Goal: Information Seeking & Learning: Learn about a topic

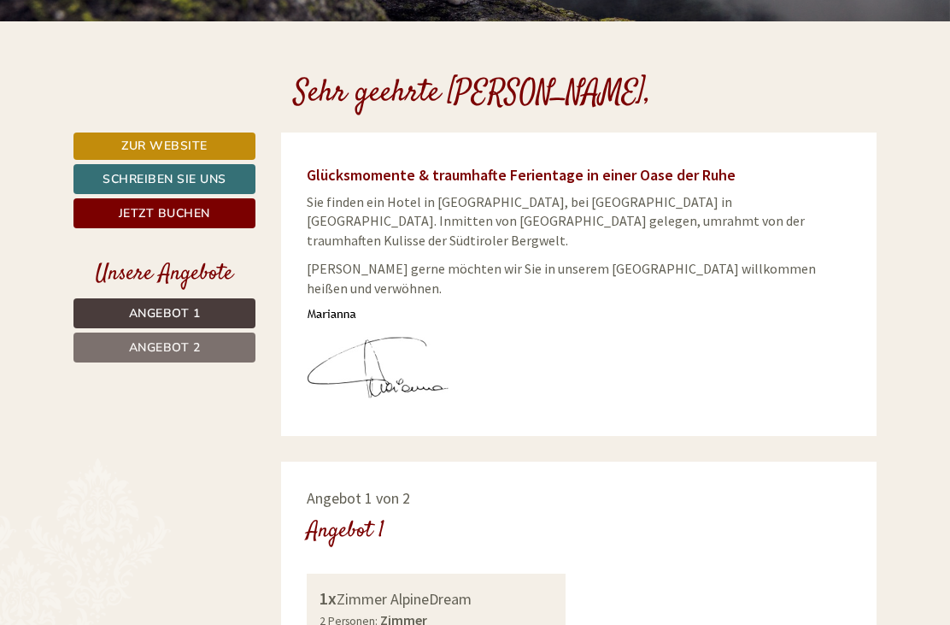
click at [139, 309] on span "Angebot 1" at bounding box center [165, 313] width 72 height 16
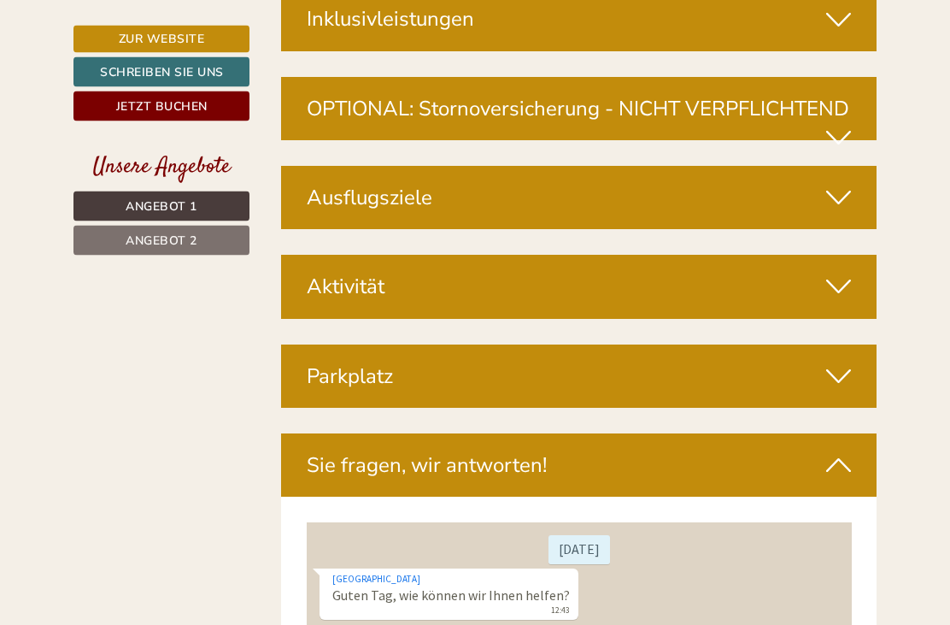
scroll to position [4788, 0]
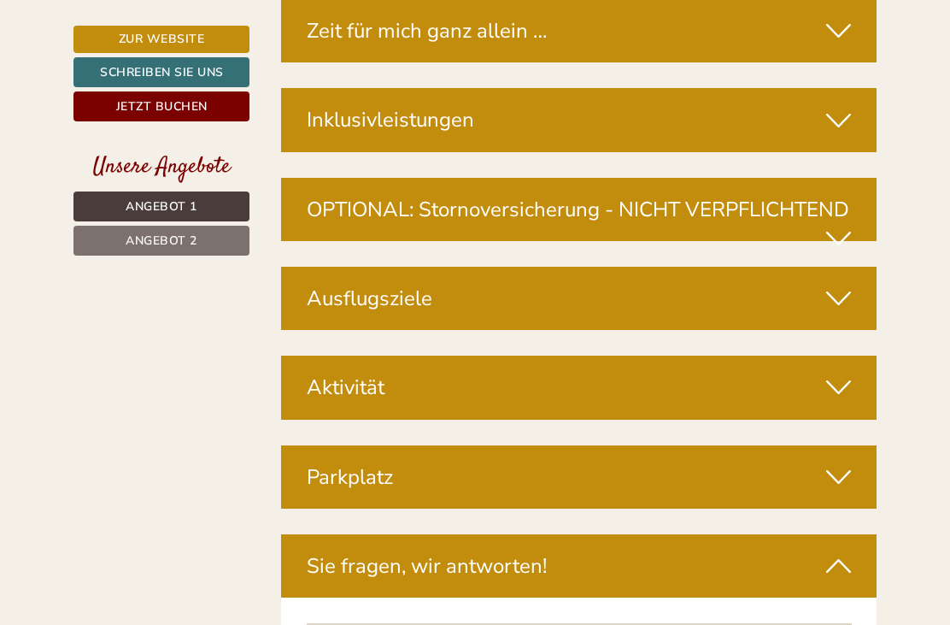
click at [776, 267] on div "Ausflugsziele" at bounding box center [579, 298] width 597 height 63
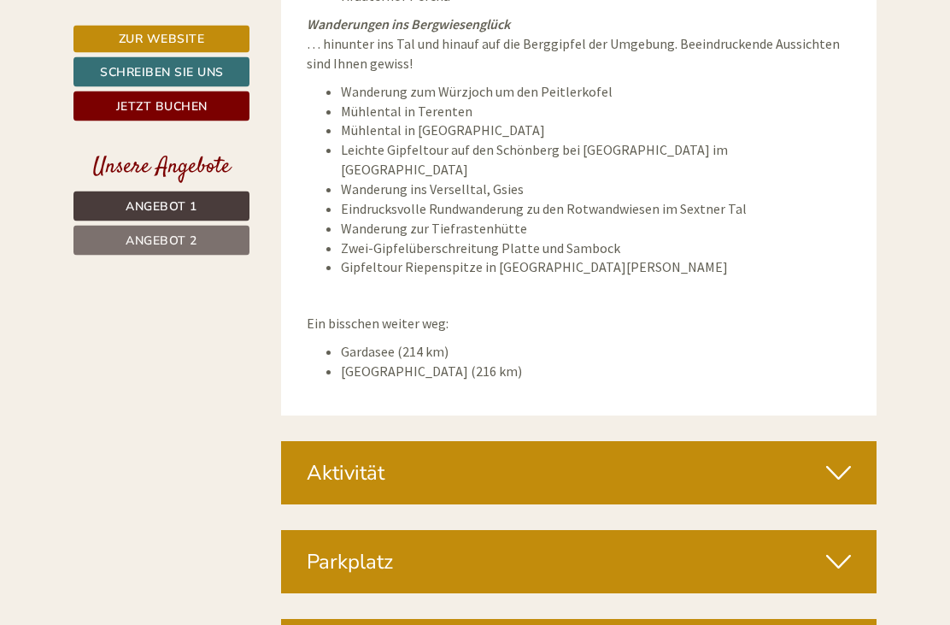
scroll to position [5969, 0]
click at [833, 458] on icon at bounding box center [838, 472] width 25 height 29
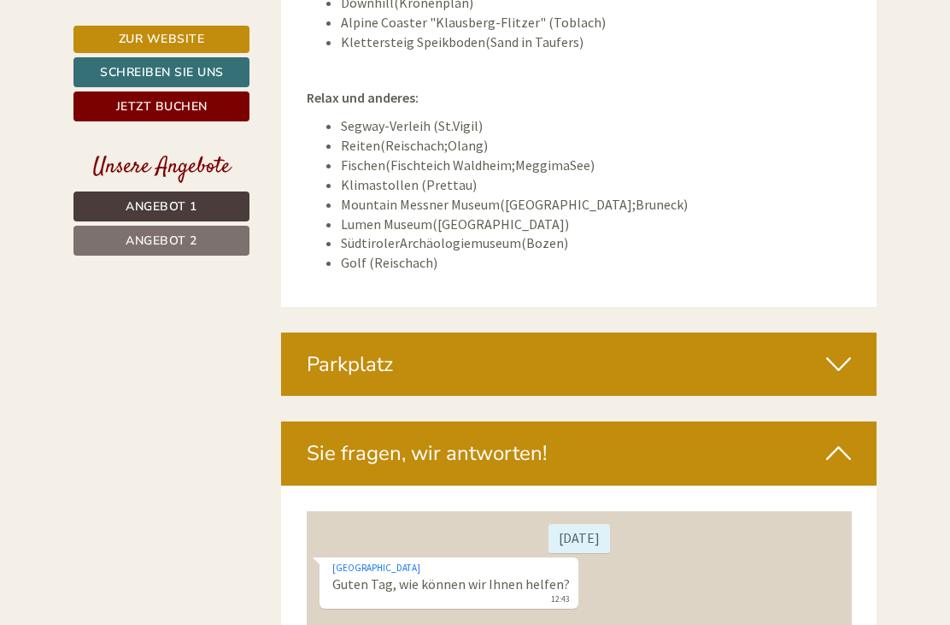
scroll to position [6907, 0]
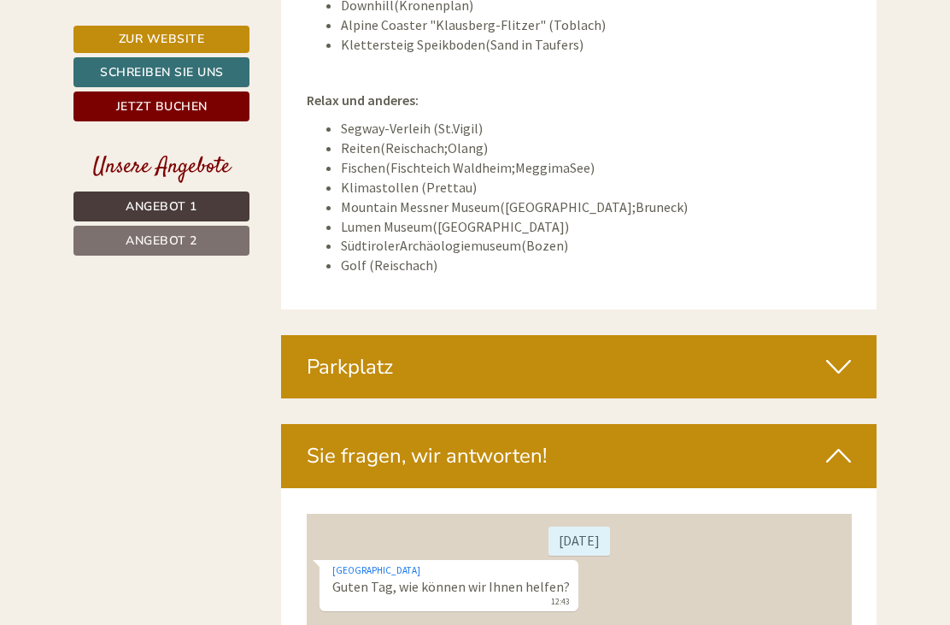
click at [590, 424] on div "Sie fragen, wir antworten!" at bounding box center [579, 455] width 597 height 63
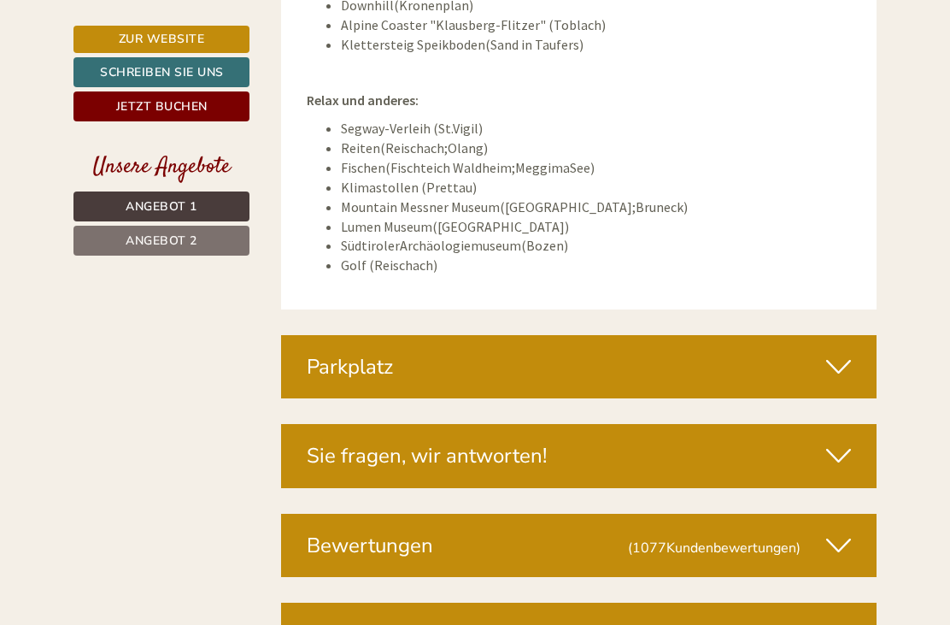
click at [620, 335] on div "Parkplatz" at bounding box center [579, 366] width 597 height 63
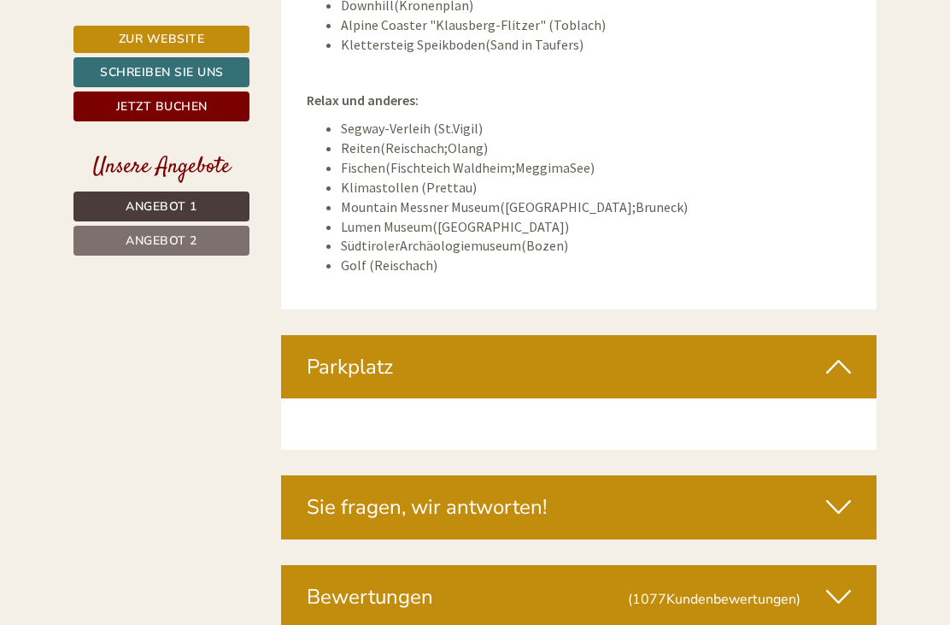
click at [682, 335] on div "Parkplatz" at bounding box center [579, 366] width 597 height 63
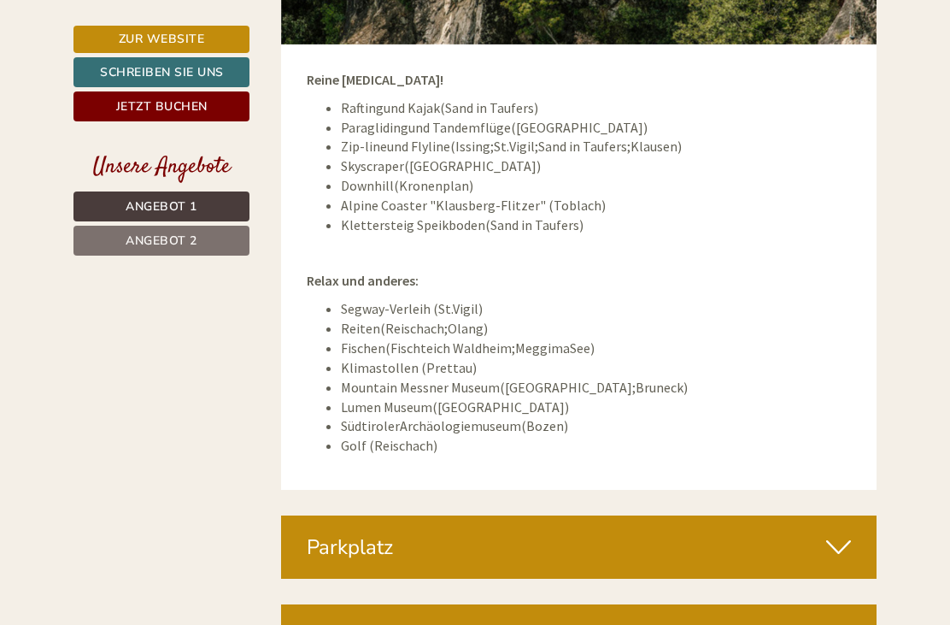
click at [132, 237] on span "Angebot 2" at bounding box center [162, 240] width 72 height 16
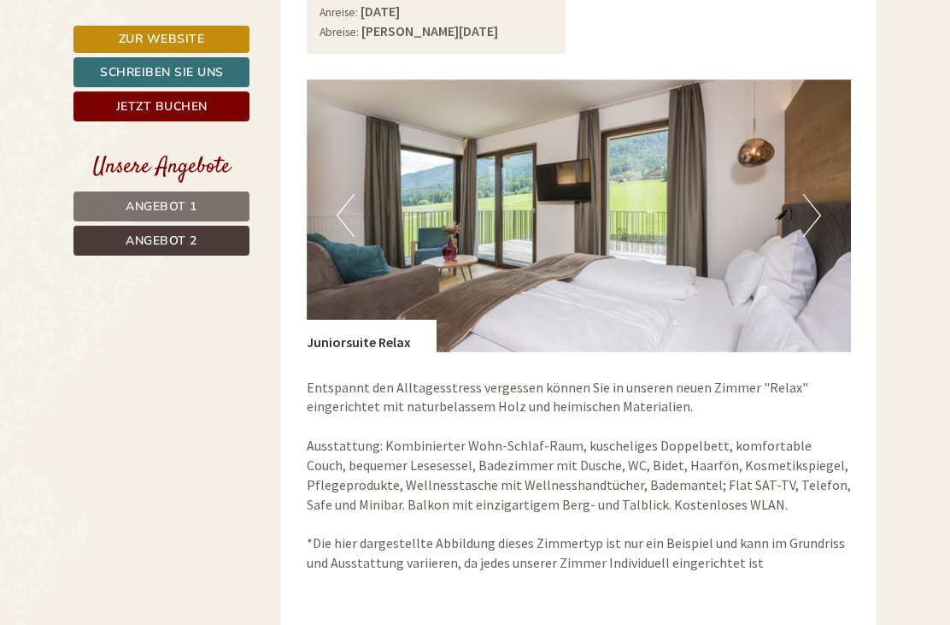
scroll to position [1073, 0]
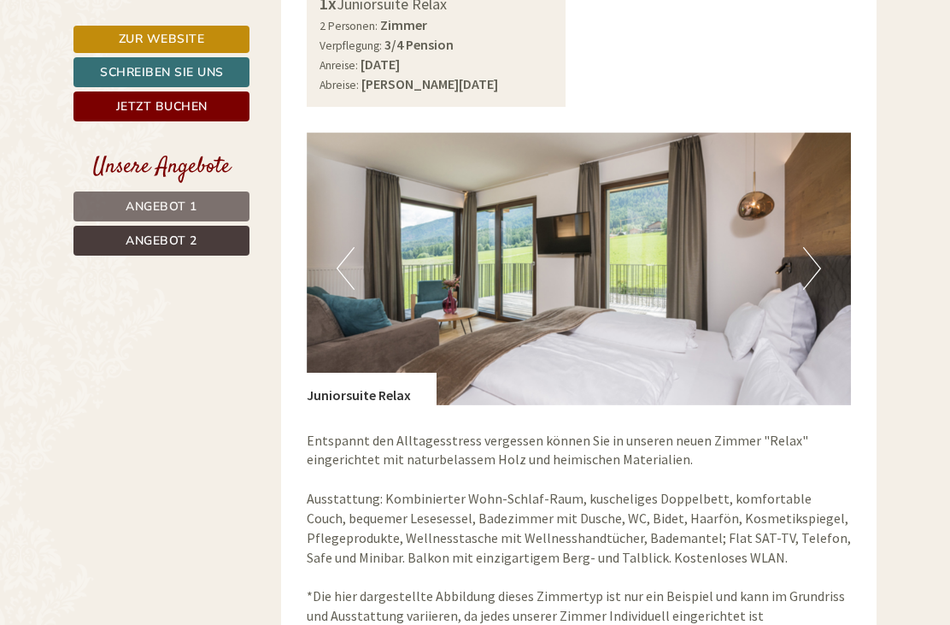
click at [783, 215] on img at bounding box center [579, 268] width 545 height 273
click at [693, 206] on img at bounding box center [579, 268] width 545 height 273
click at [701, 195] on img at bounding box center [579, 268] width 545 height 273
click at [815, 247] on button "Next" at bounding box center [812, 268] width 18 height 43
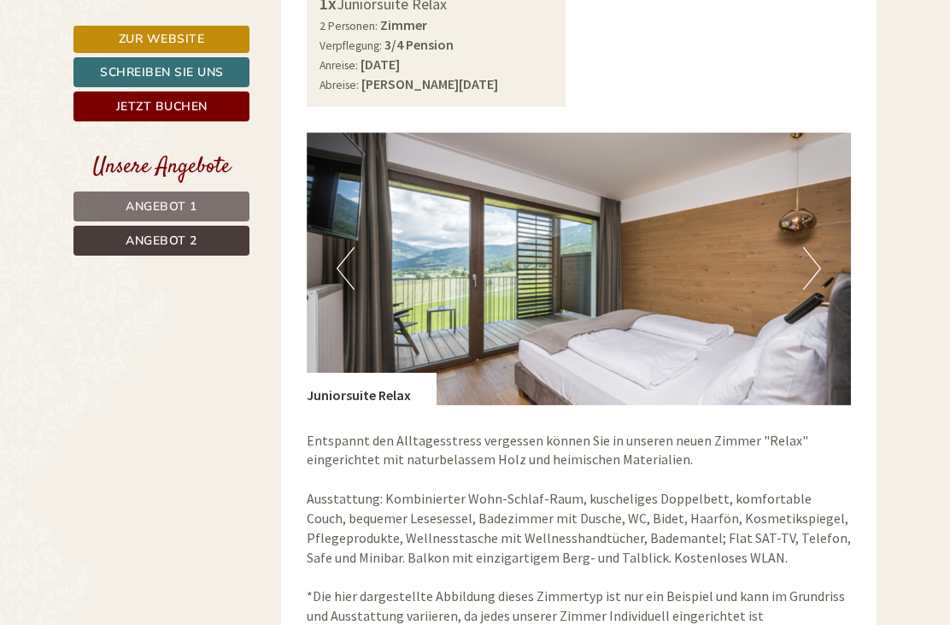
click at [820, 247] on button "Next" at bounding box center [812, 268] width 18 height 43
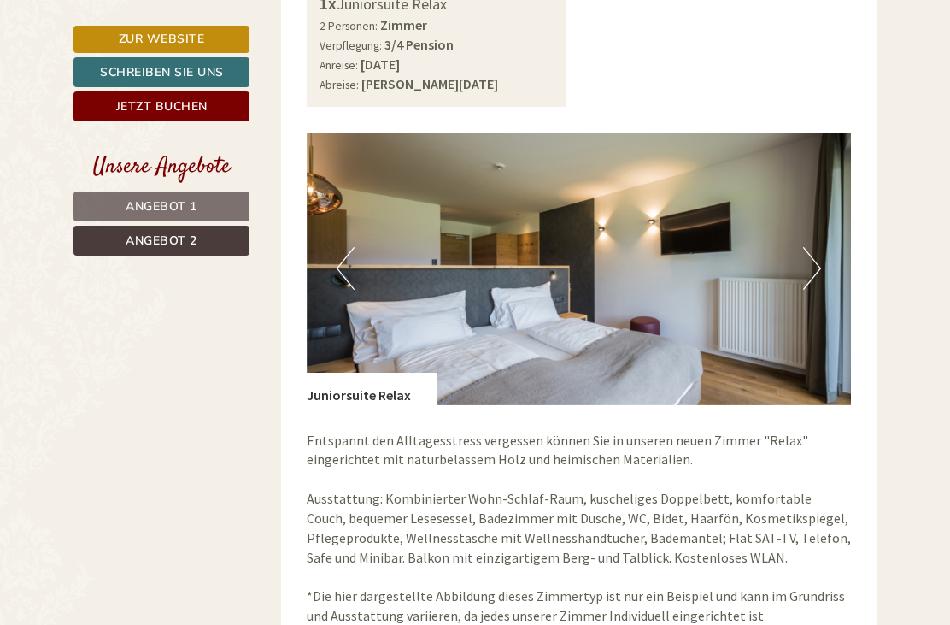
click at [821, 220] on img at bounding box center [579, 268] width 545 height 273
click at [816, 247] on button "Next" at bounding box center [812, 268] width 18 height 43
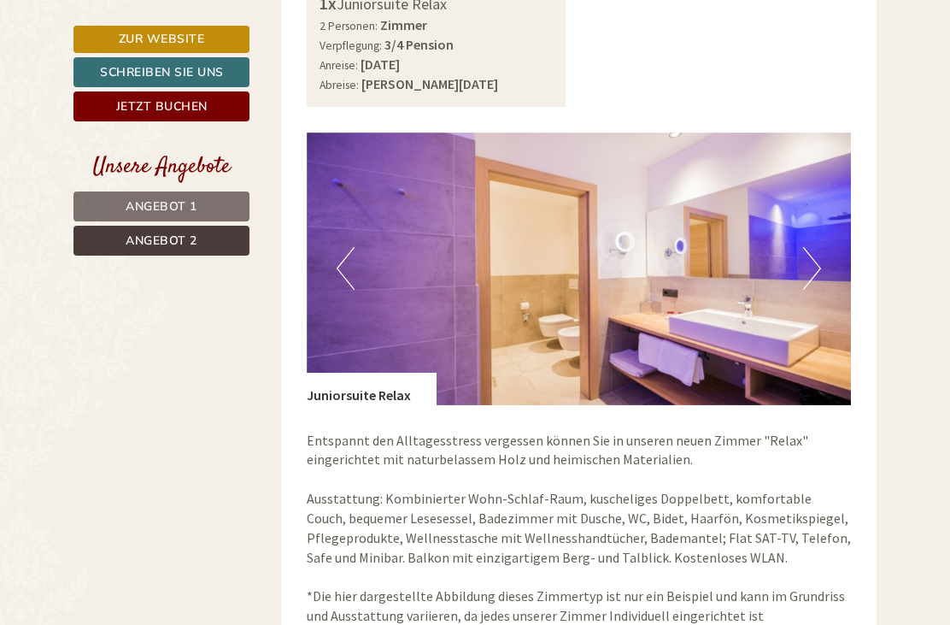
click at [820, 247] on button "Next" at bounding box center [812, 268] width 18 height 43
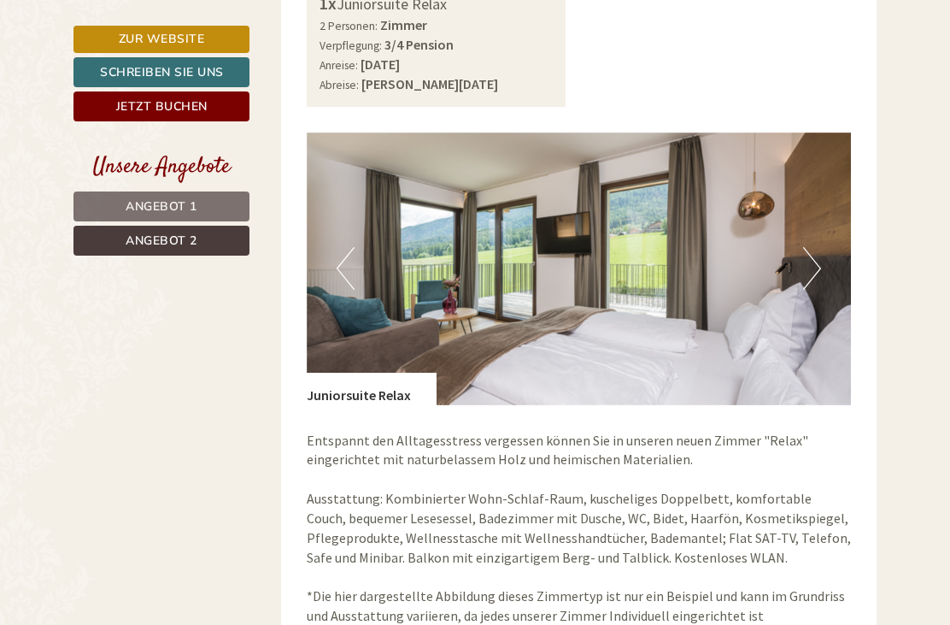
click at [820, 247] on button "Next" at bounding box center [812, 268] width 18 height 43
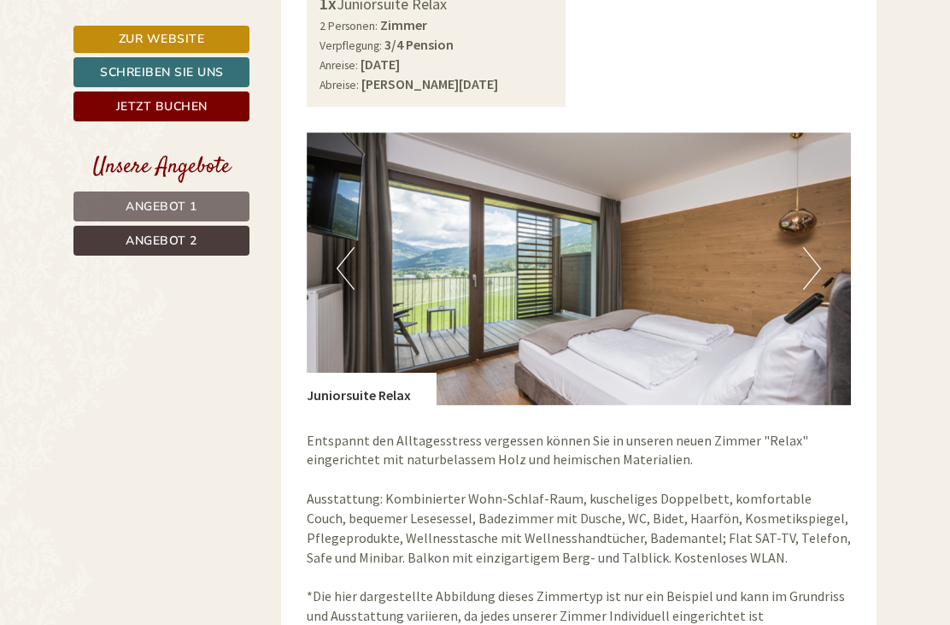
click at [824, 223] on img at bounding box center [579, 268] width 545 height 273
click at [826, 224] on img at bounding box center [579, 268] width 545 height 273
click at [816, 247] on button "Next" at bounding box center [812, 268] width 18 height 43
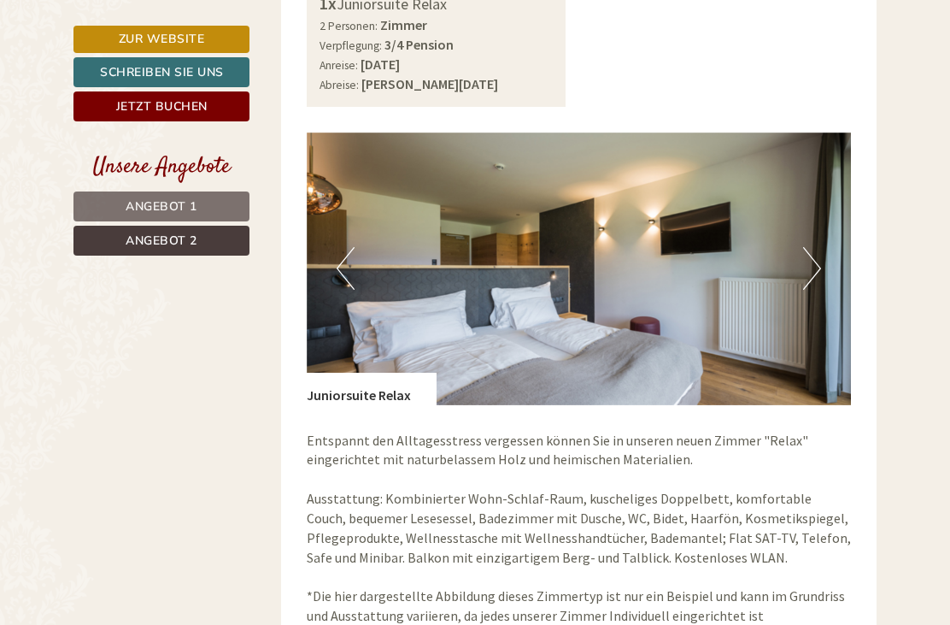
click at [820, 247] on button "Next" at bounding box center [812, 268] width 18 height 43
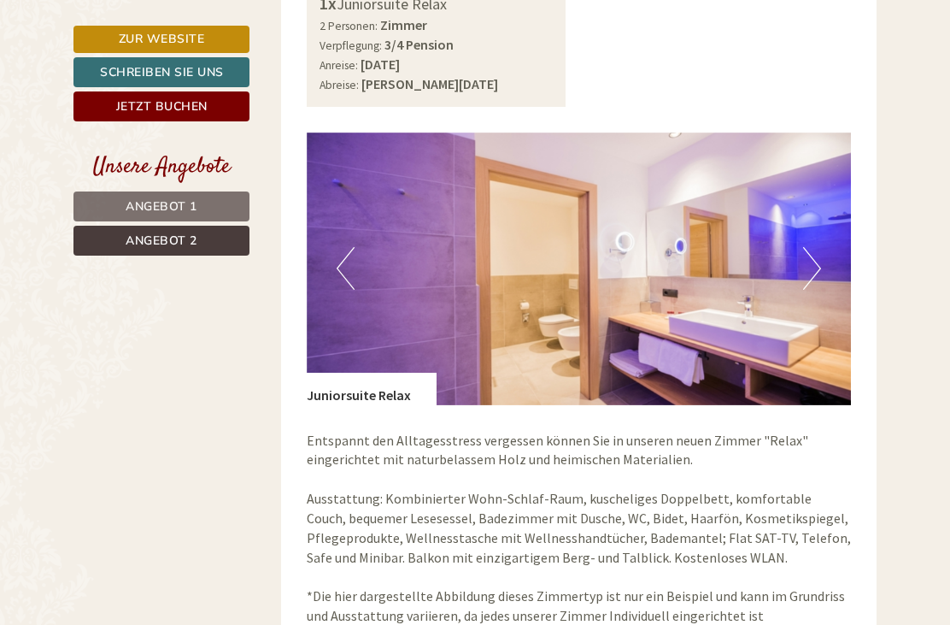
click at [820, 247] on button "Next" at bounding box center [812, 268] width 18 height 43
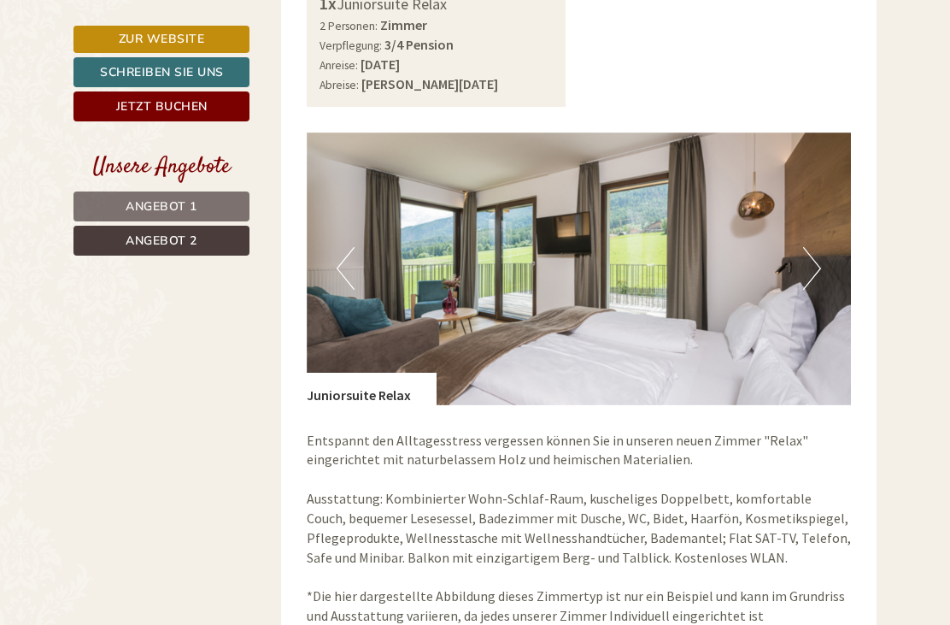
click at [822, 226] on img at bounding box center [579, 268] width 545 height 273
click at [820, 247] on button "Next" at bounding box center [812, 268] width 18 height 43
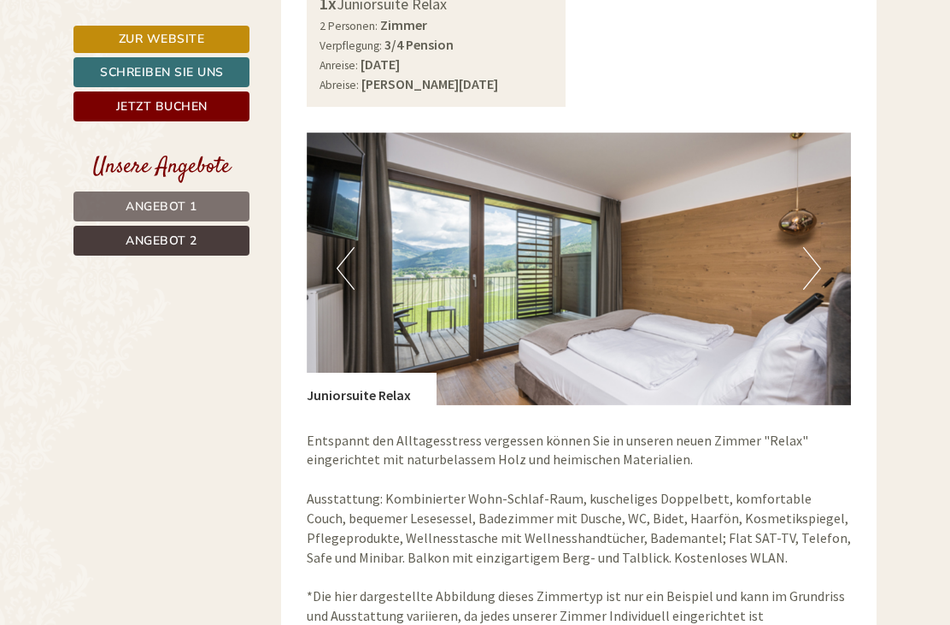
click at [824, 226] on img at bounding box center [579, 268] width 545 height 273
click at [821, 225] on img at bounding box center [579, 268] width 545 height 273
click at [820, 247] on button "Next" at bounding box center [812, 268] width 18 height 43
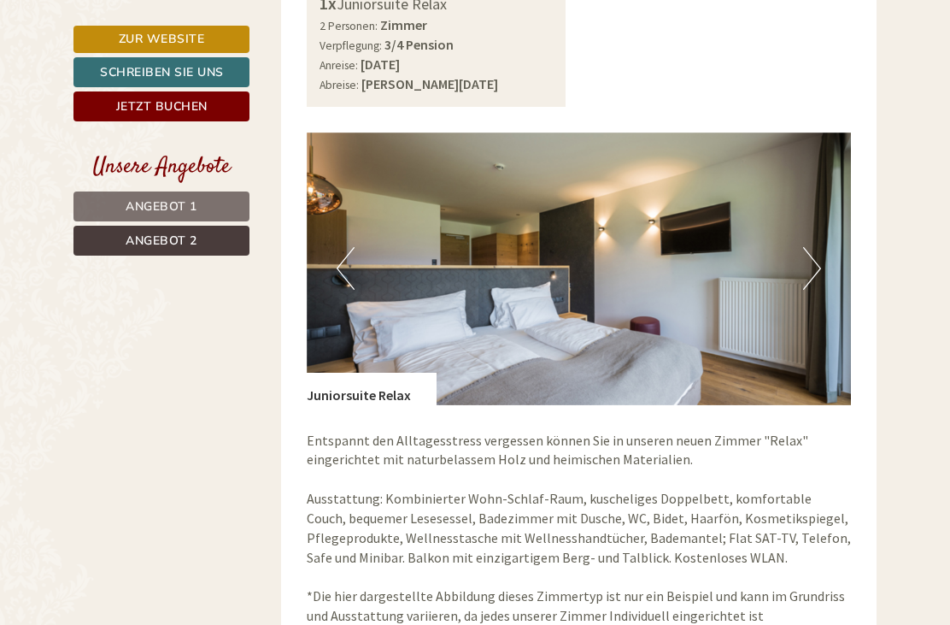
click at [825, 222] on img at bounding box center [579, 268] width 545 height 273
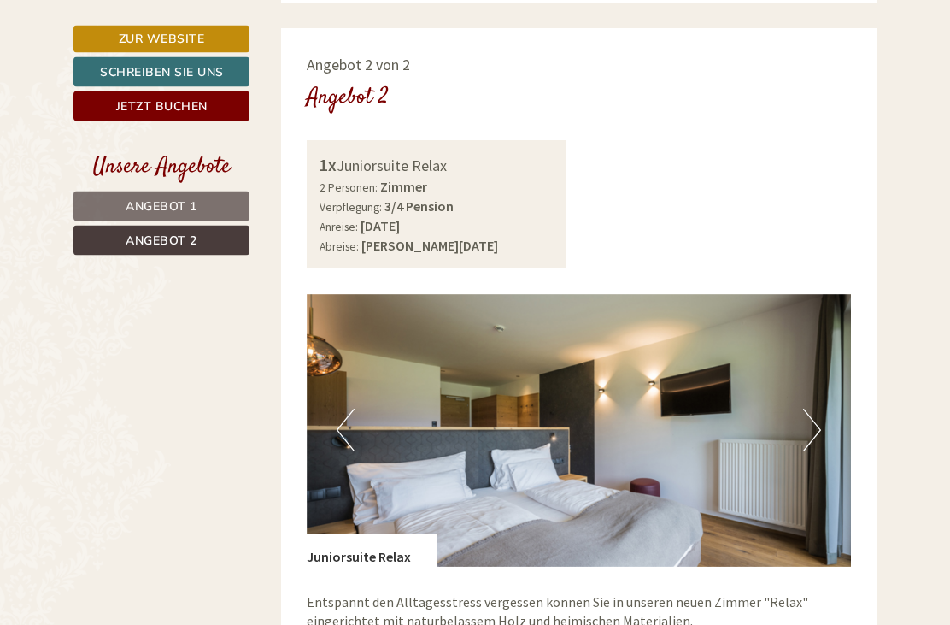
scroll to position [911, 0]
click at [808, 409] on button "Next" at bounding box center [812, 430] width 18 height 43
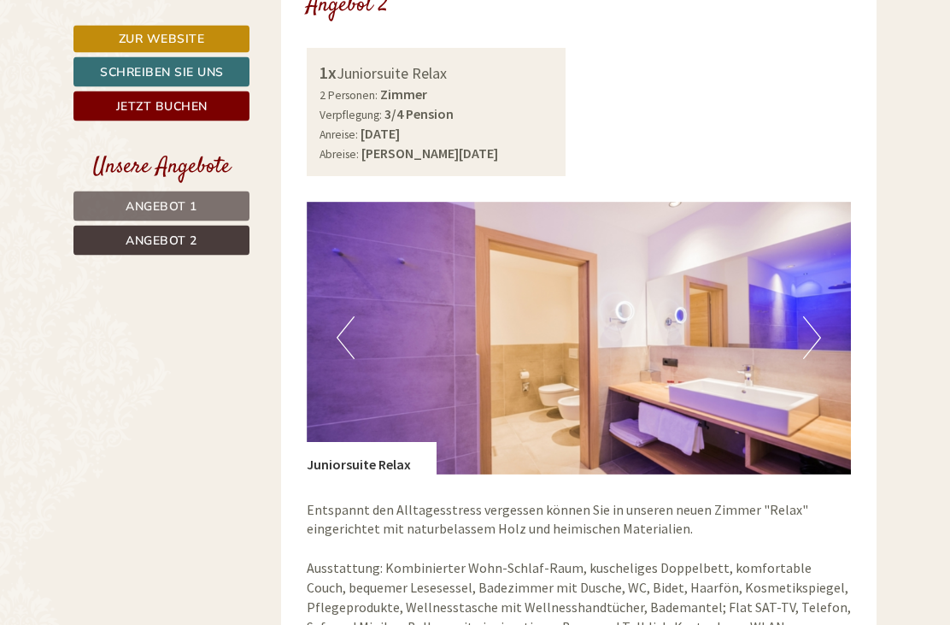
scroll to position [1022, 0]
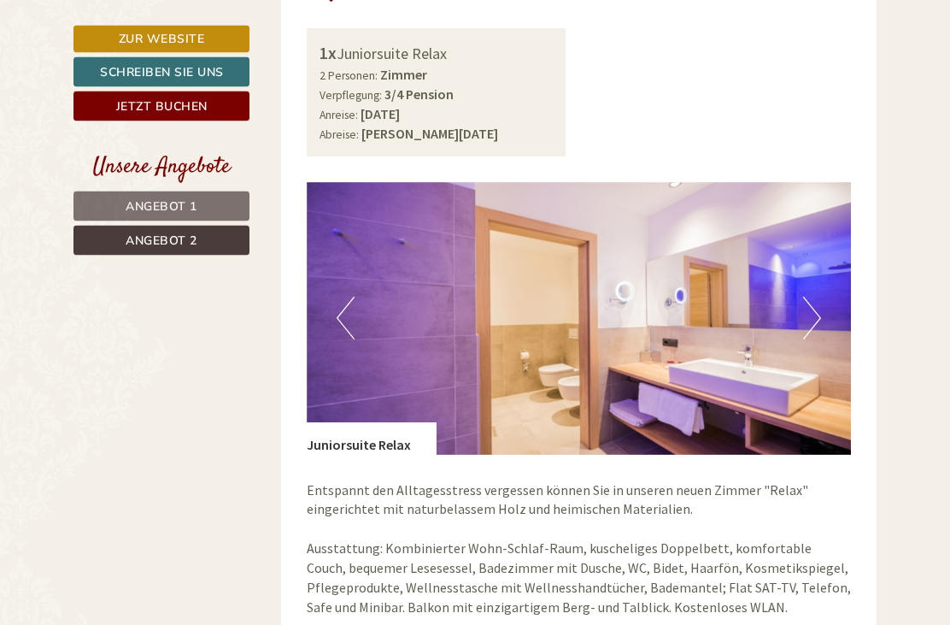
click at [802, 278] on img at bounding box center [579, 319] width 545 height 273
click at [820, 297] on button "Next" at bounding box center [812, 318] width 18 height 43
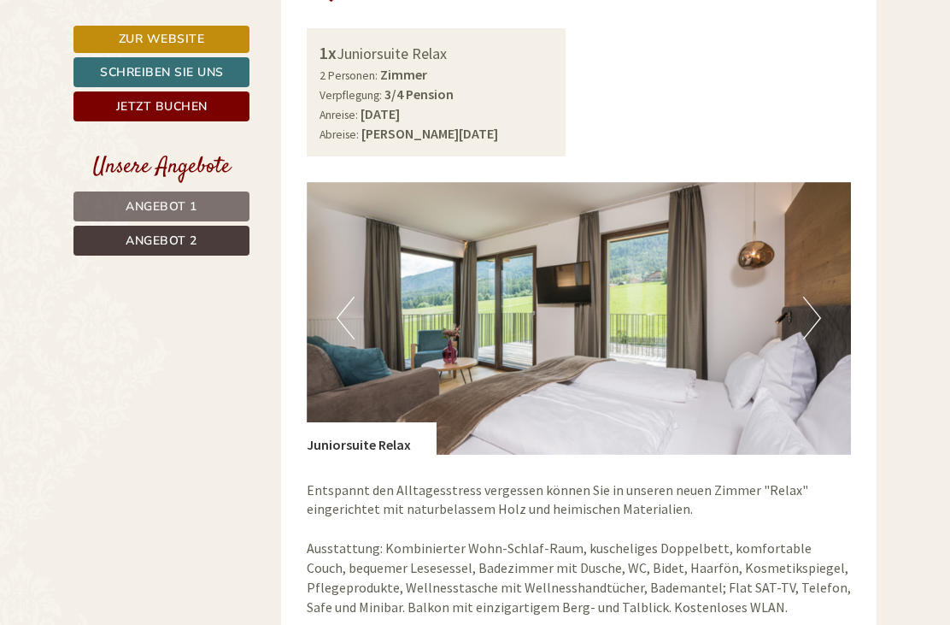
click at [816, 297] on button "Next" at bounding box center [812, 318] width 18 height 43
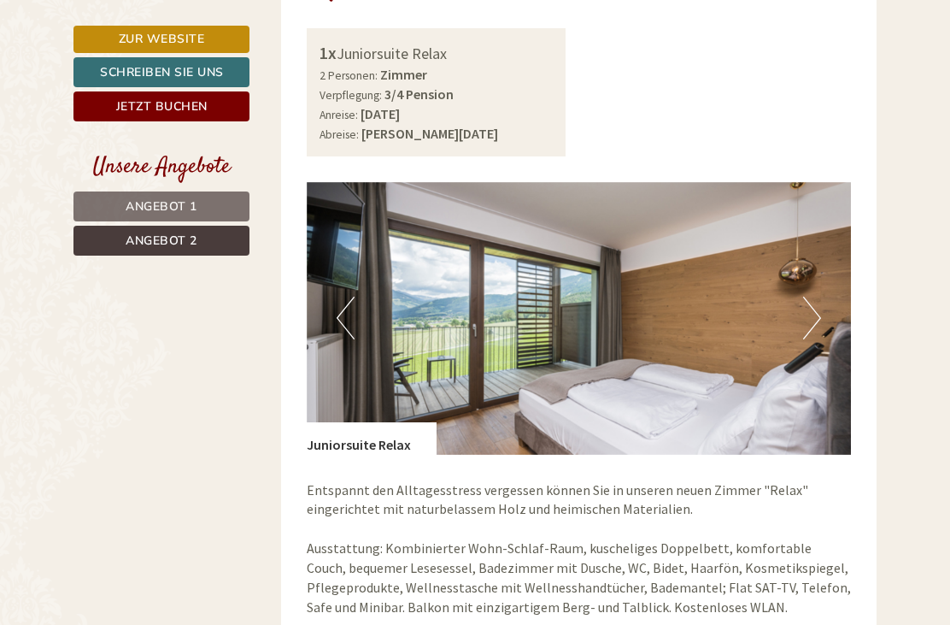
click at [803, 297] on button "Next" at bounding box center [812, 318] width 18 height 43
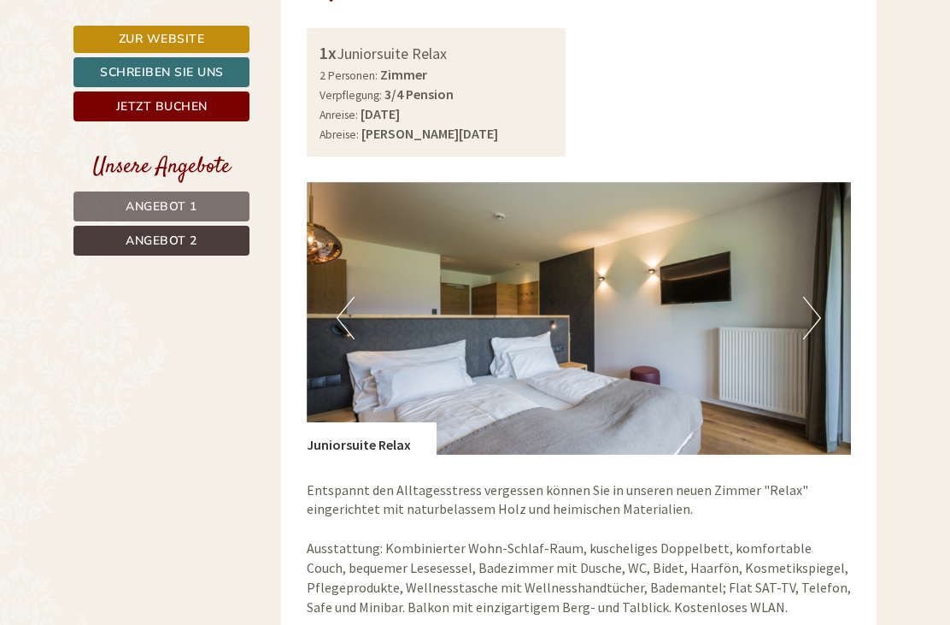
click at [818, 297] on button "Next" at bounding box center [812, 318] width 18 height 43
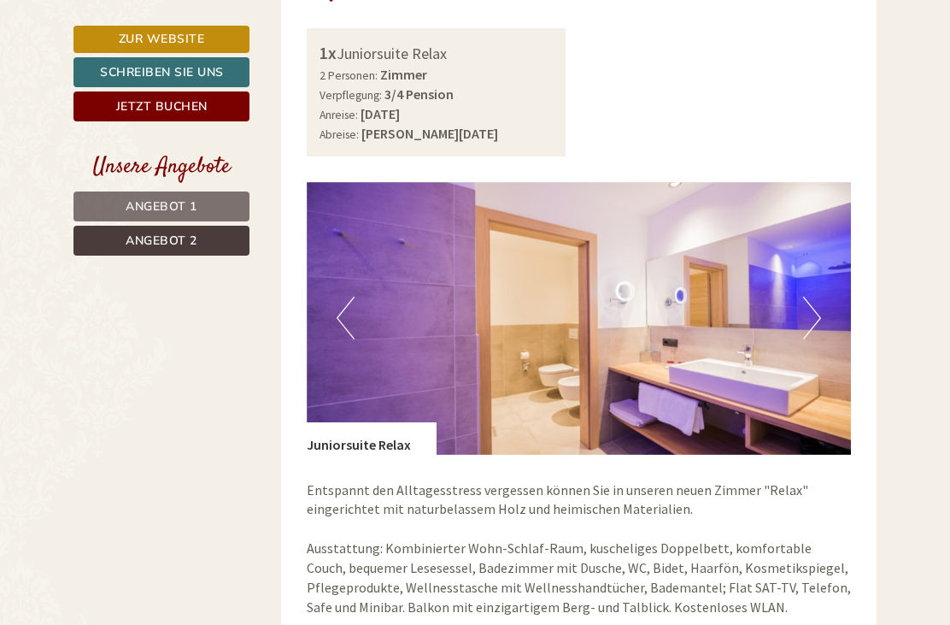
click at [813, 297] on button "Next" at bounding box center [812, 318] width 18 height 43
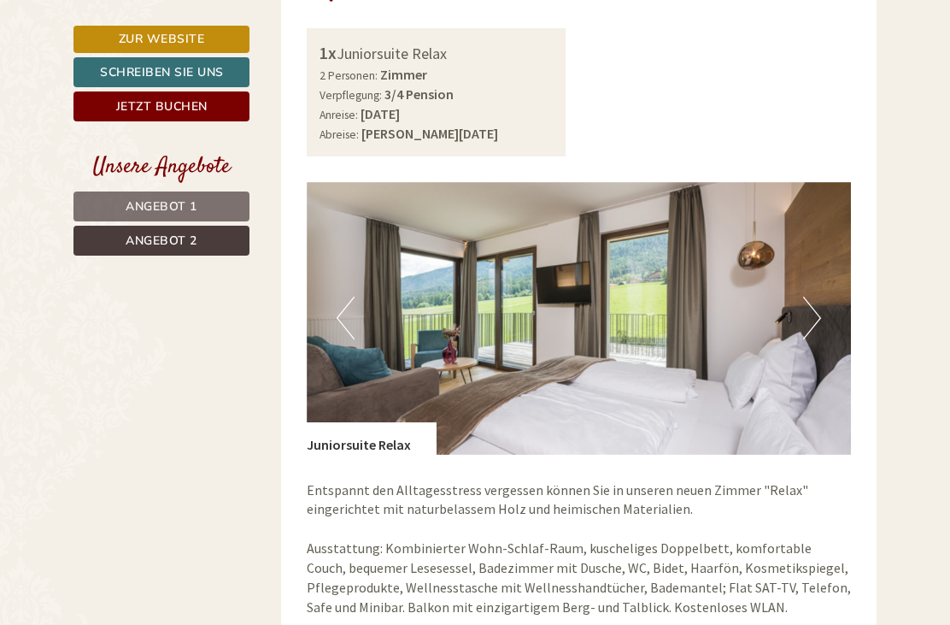
click at [812, 297] on button "Next" at bounding box center [812, 318] width 18 height 43
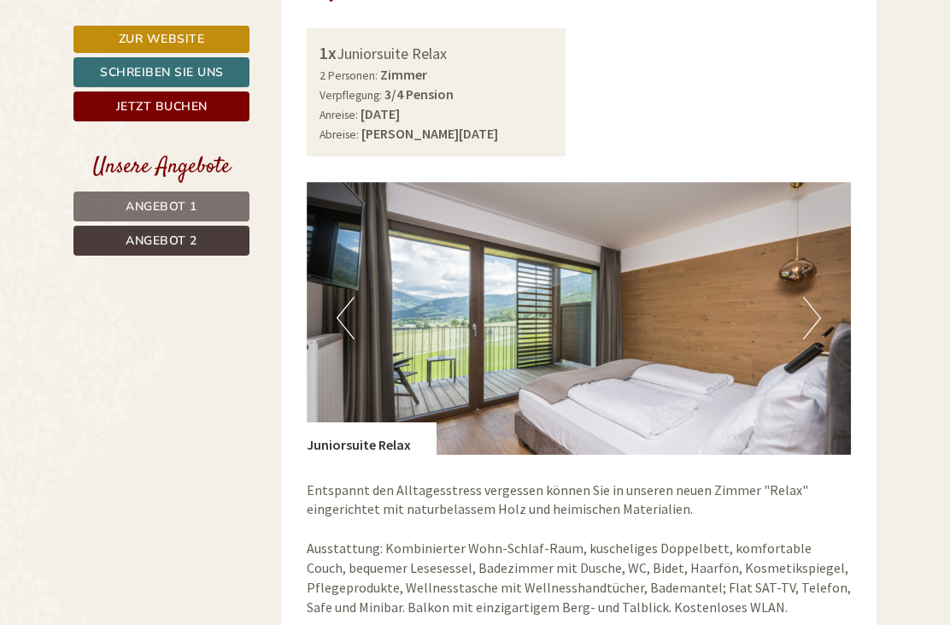
click at [805, 297] on button "Next" at bounding box center [812, 318] width 18 height 43
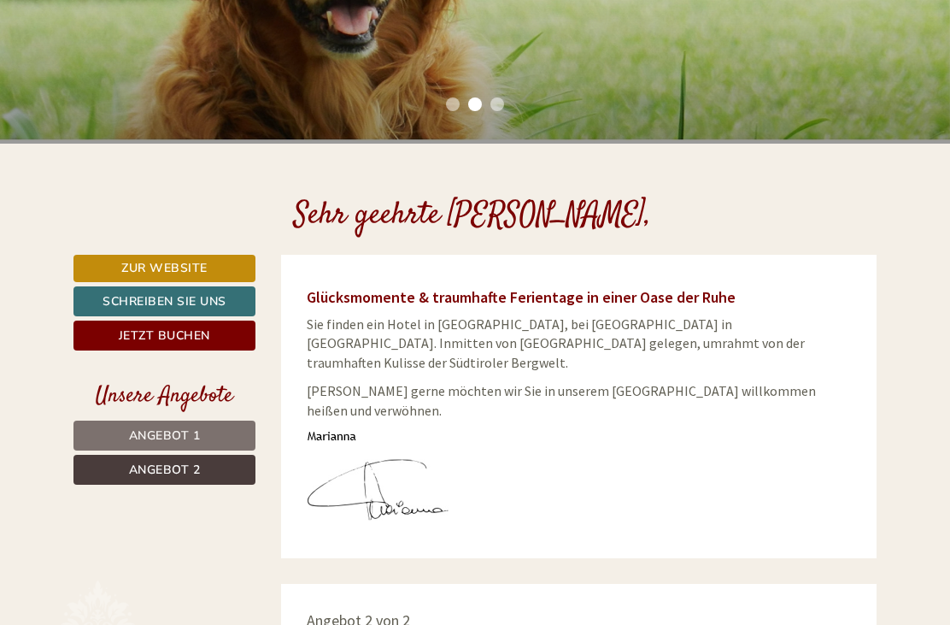
scroll to position [356, 0]
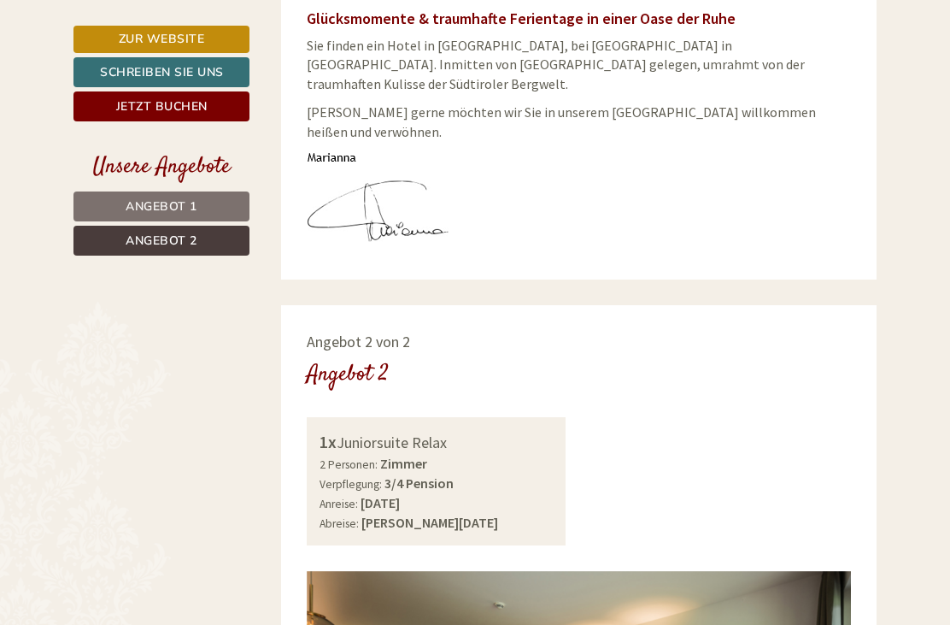
click at [153, 209] on span "Angebot 1" at bounding box center [162, 206] width 72 height 16
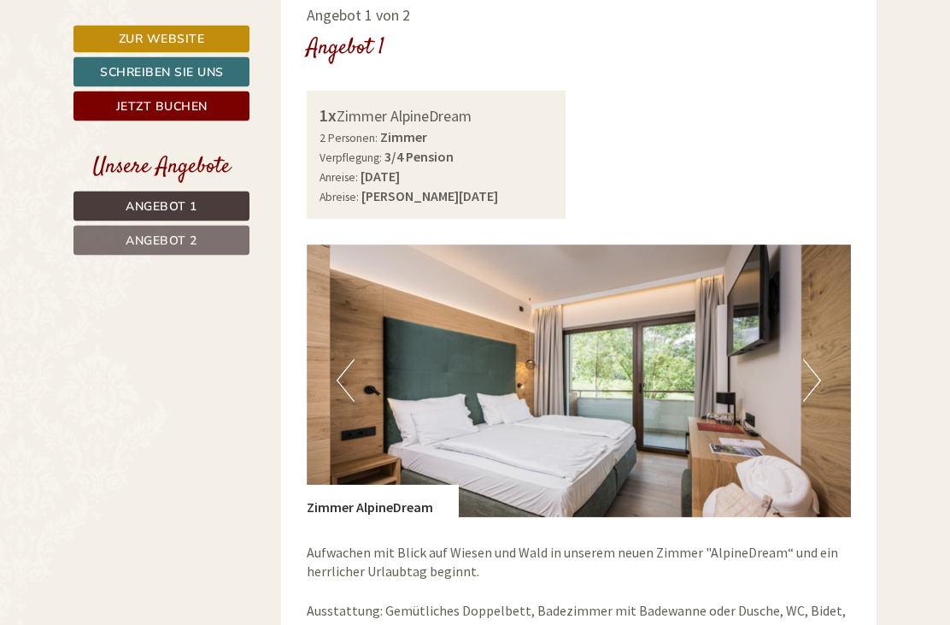
scroll to position [946, 0]
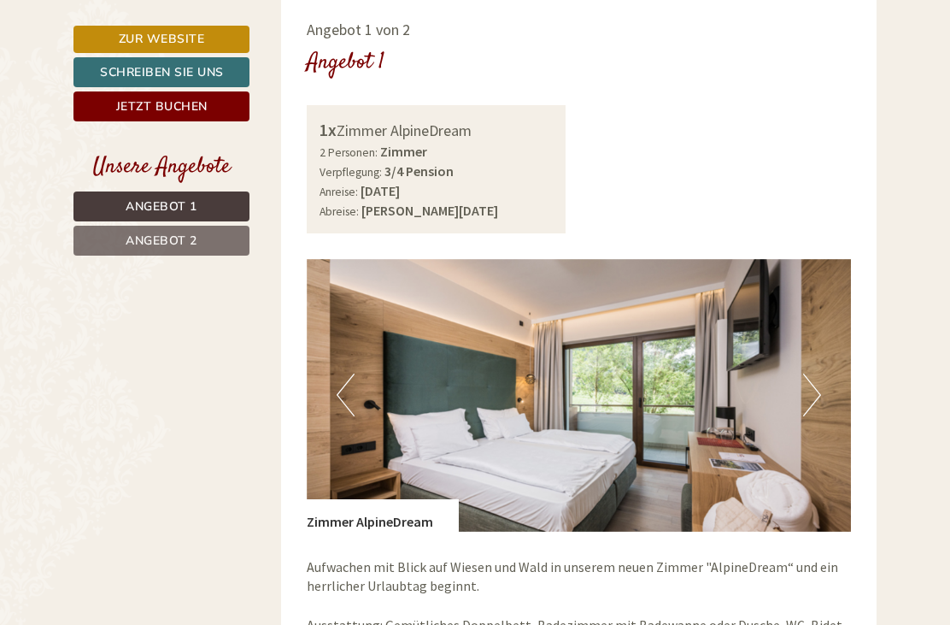
click at [816, 373] on button "Next" at bounding box center [812, 394] width 18 height 43
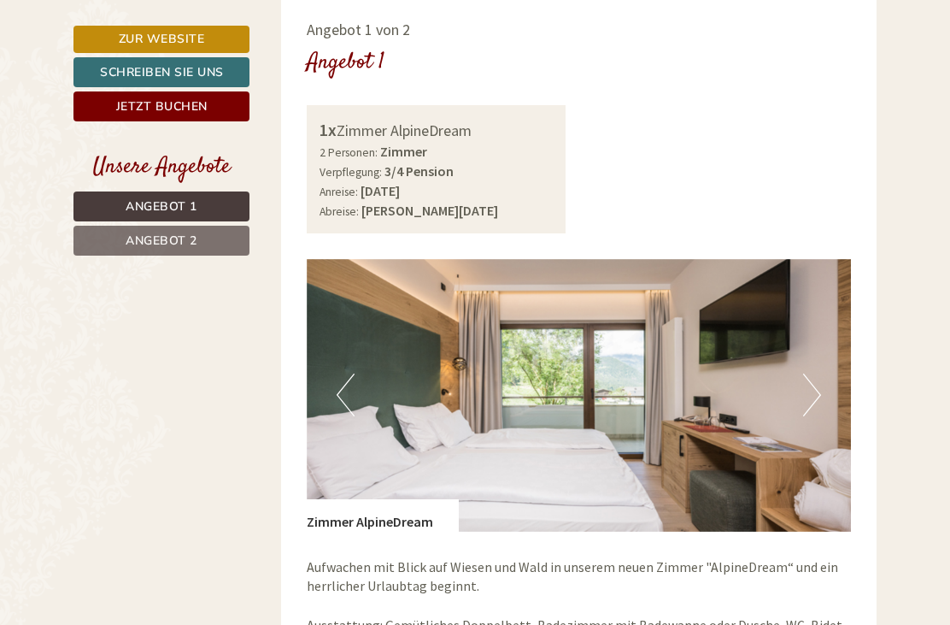
click at [821, 346] on img at bounding box center [579, 395] width 545 height 273
click at [810, 373] on button "Next" at bounding box center [812, 394] width 18 height 43
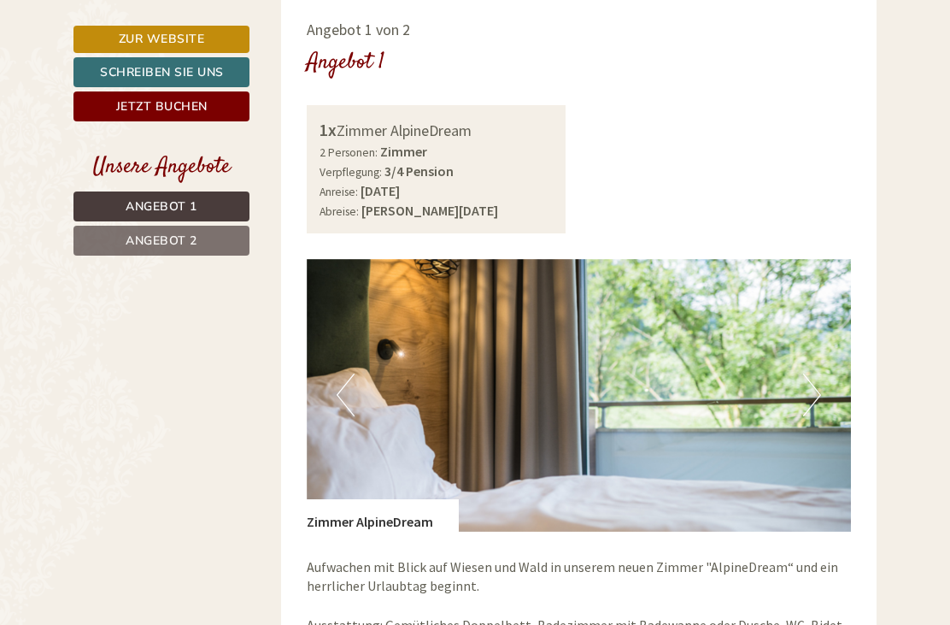
click at [822, 344] on img at bounding box center [579, 395] width 545 height 273
click at [814, 373] on button "Next" at bounding box center [812, 394] width 18 height 43
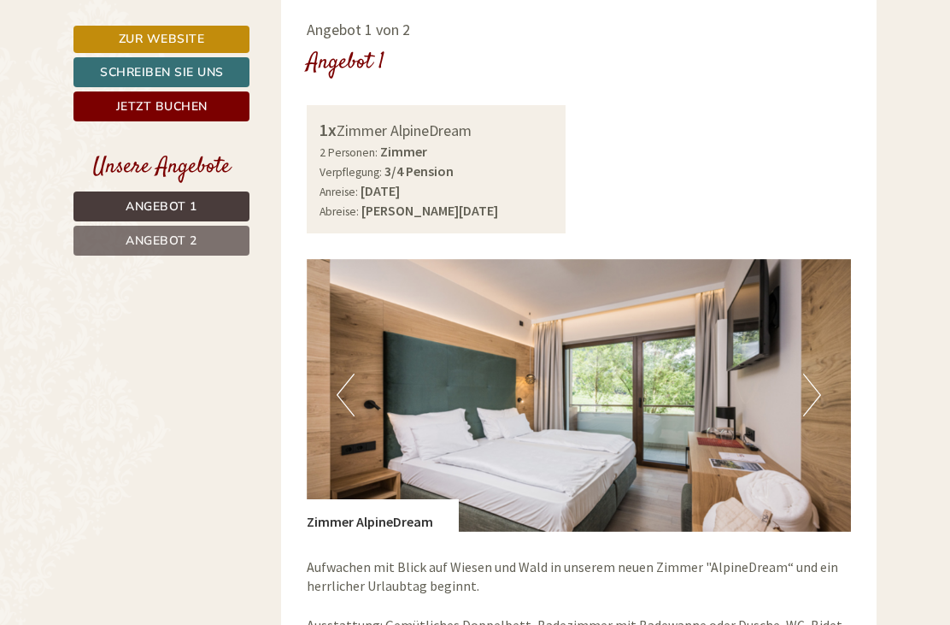
click at [816, 373] on button "Next" at bounding box center [812, 394] width 18 height 43
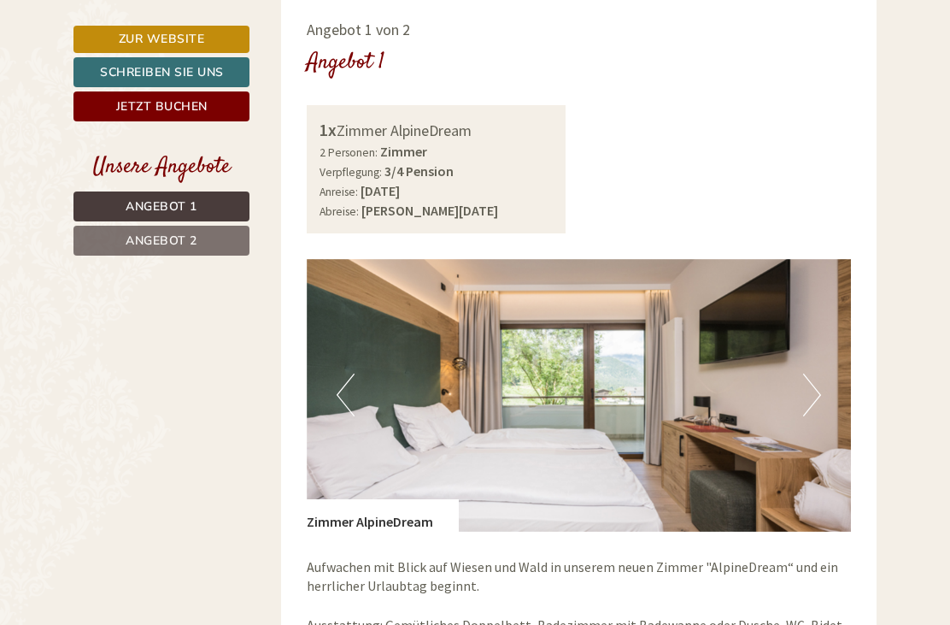
click at [809, 373] on button "Next" at bounding box center [812, 394] width 18 height 43
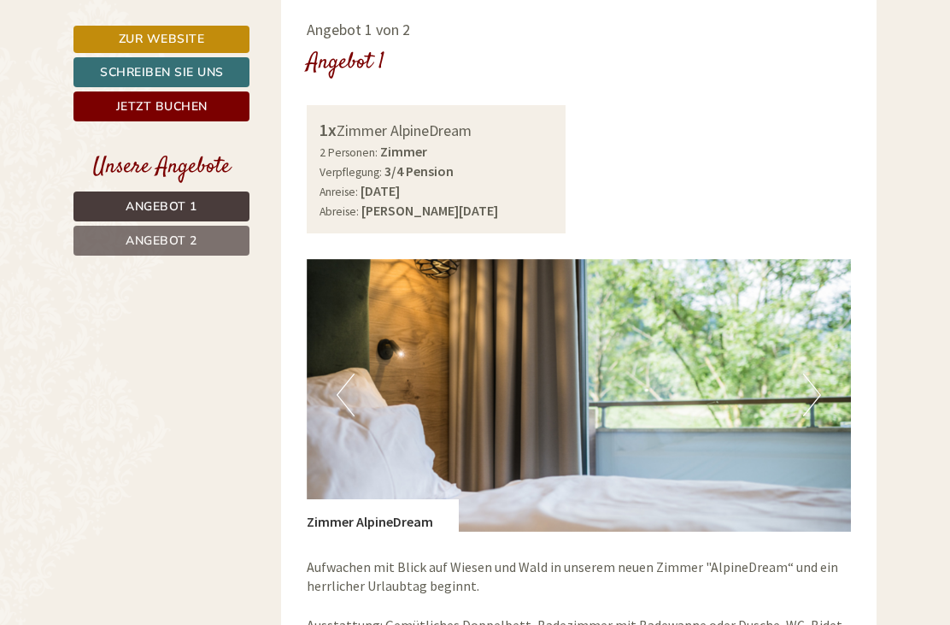
click at [807, 373] on button "Next" at bounding box center [812, 394] width 18 height 43
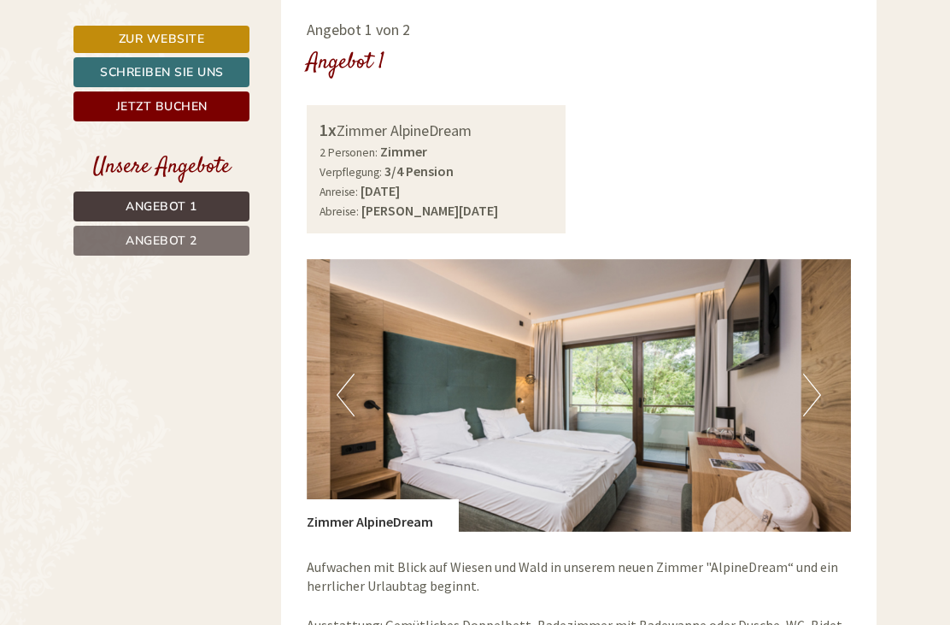
click at [805, 373] on button "Next" at bounding box center [812, 394] width 18 height 43
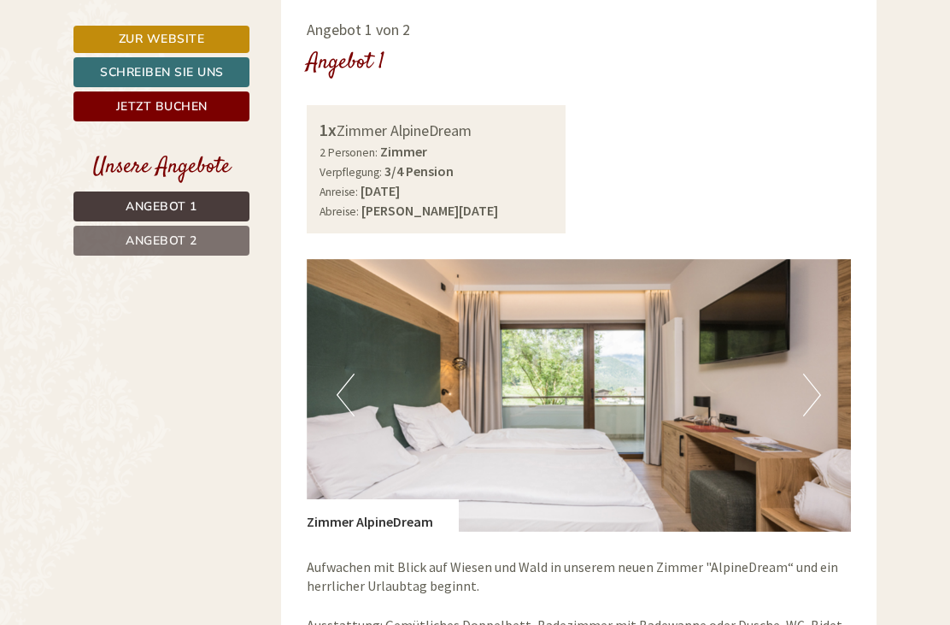
click at [814, 373] on button "Next" at bounding box center [812, 394] width 18 height 43
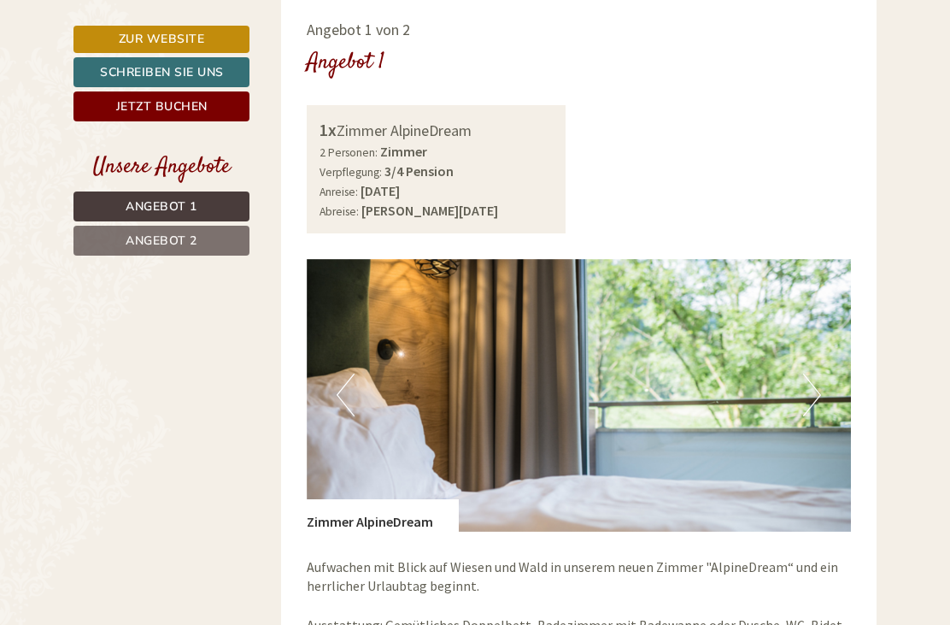
click at [815, 373] on button "Next" at bounding box center [812, 394] width 18 height 43
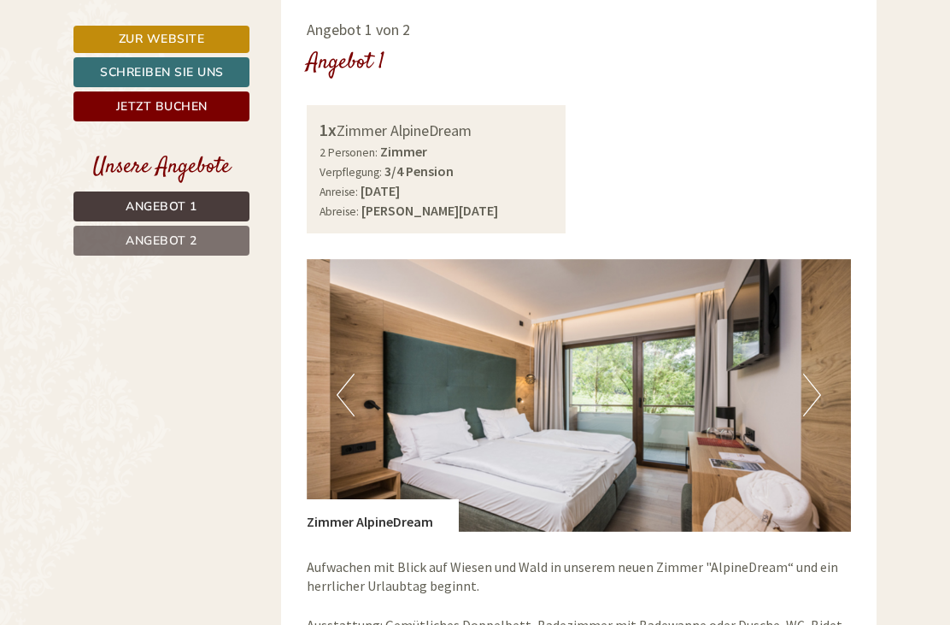
click at [807, 373] on button "Next" at bounding box center [812, 394] width 18 height 43
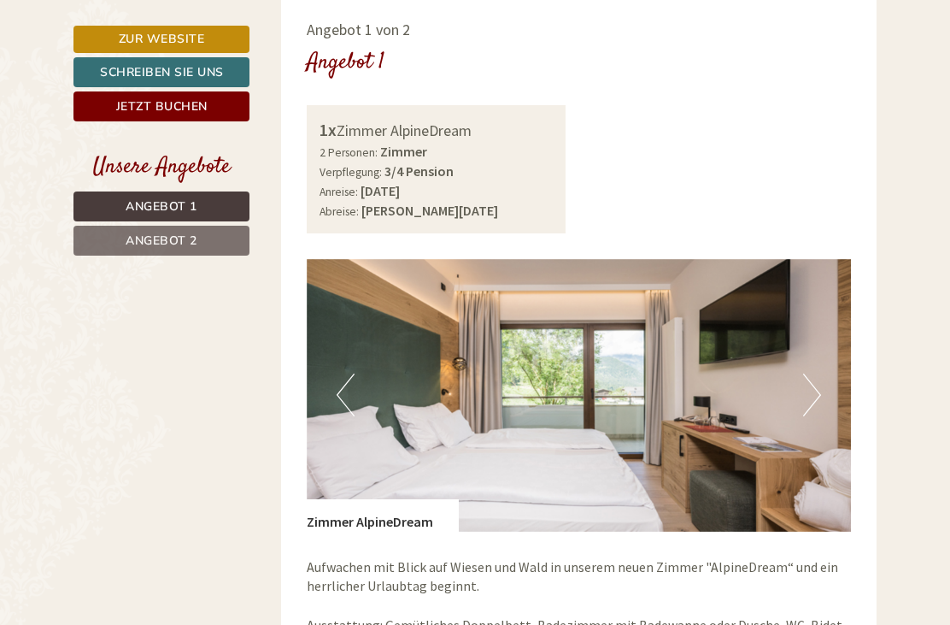
click at [808, 373] on button "Next" at bounding box center [812, 394] width 18 height 43
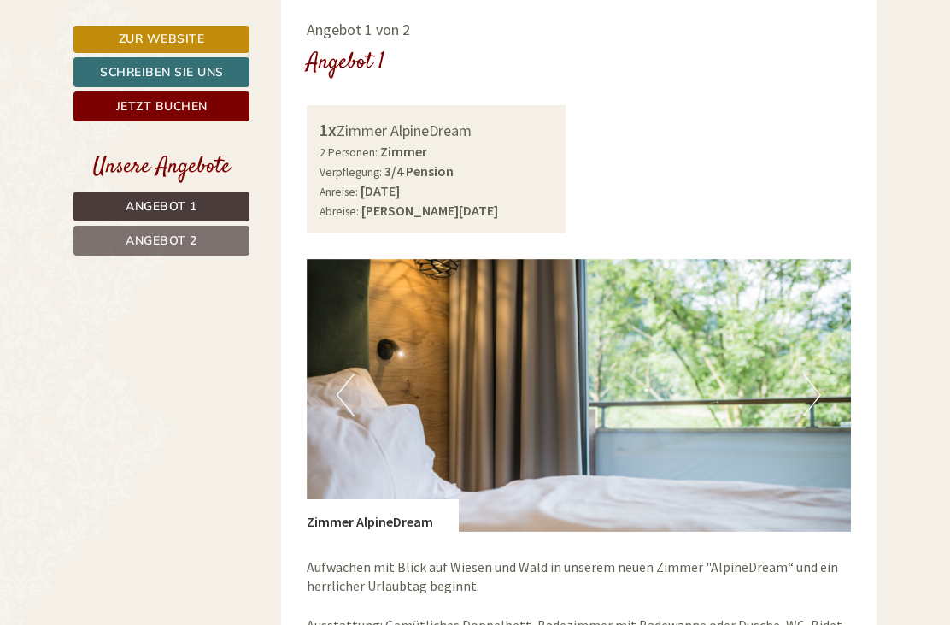
click at [810, 373] on button "Next" at bounding box center [812, 394] width 18 height 43
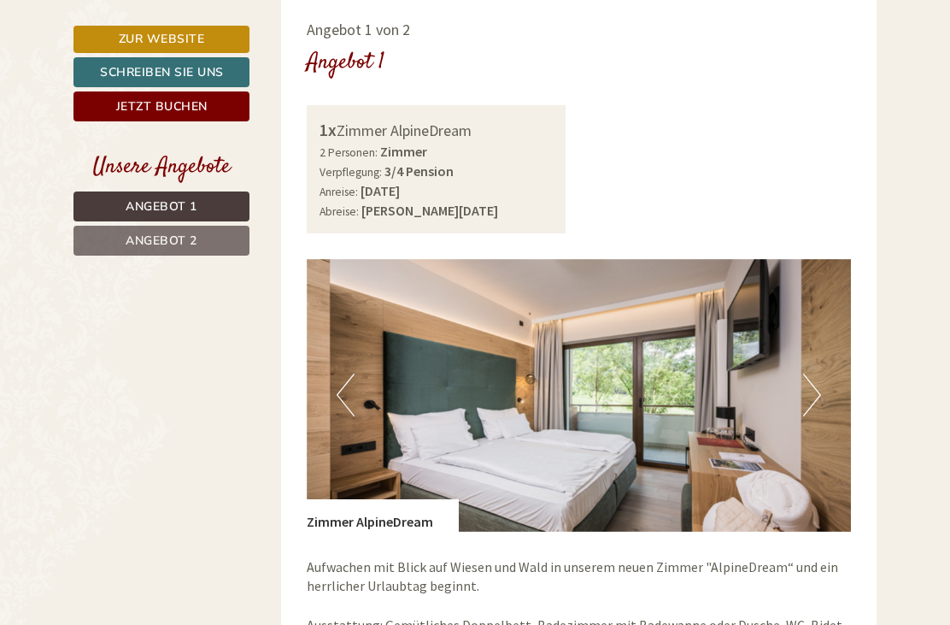
click at [810, 373] on button "Next" at bounding box center [812, 394] width 18 height 43
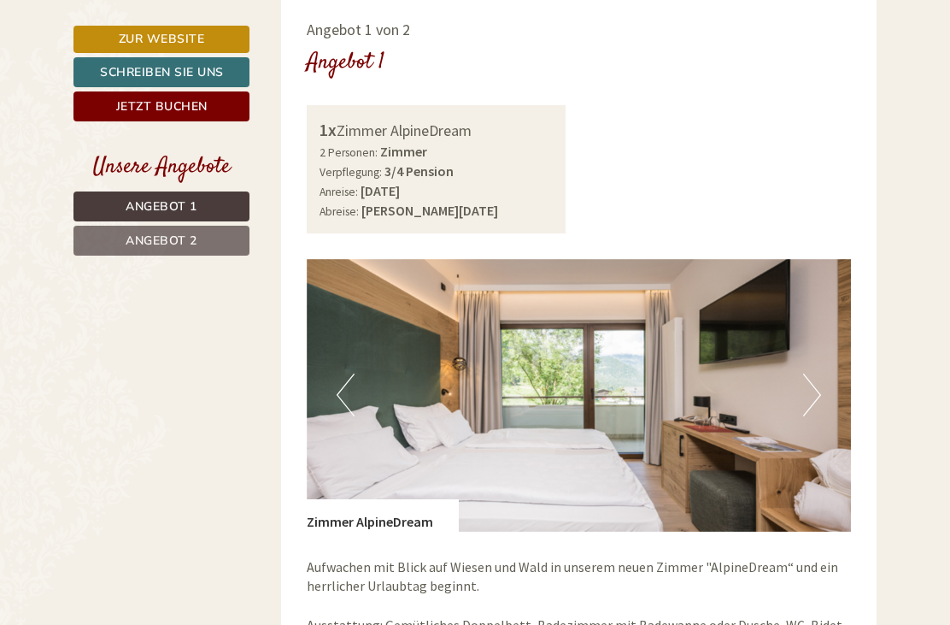
click at [823, 336] on img at bounding box center [579, 395] width 545 height 273
click at [812, 373] on button "Next" at bounding box center [812, 394] width 18 height 43
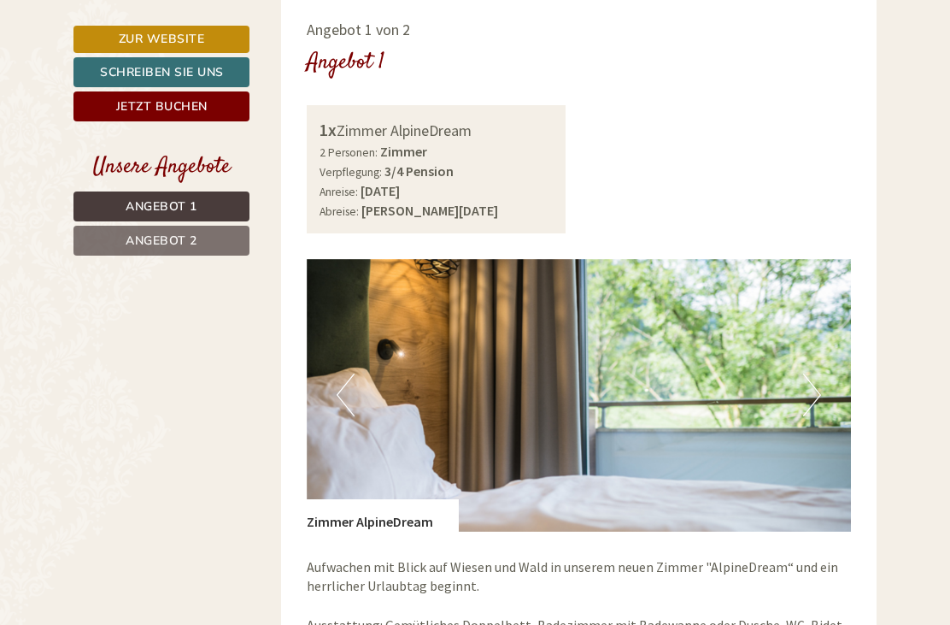
click at [806, 373] on button "Next" at bounding box center [812, 394] width 18 height 43
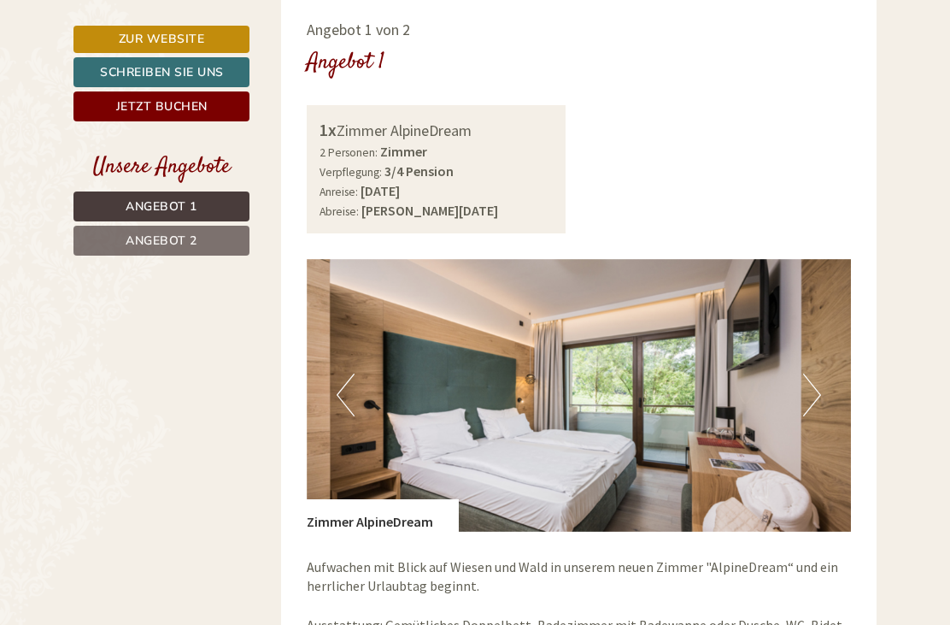
click at [820, 373] on button "Next" at bounding box center [812, 394] width 18 height 43
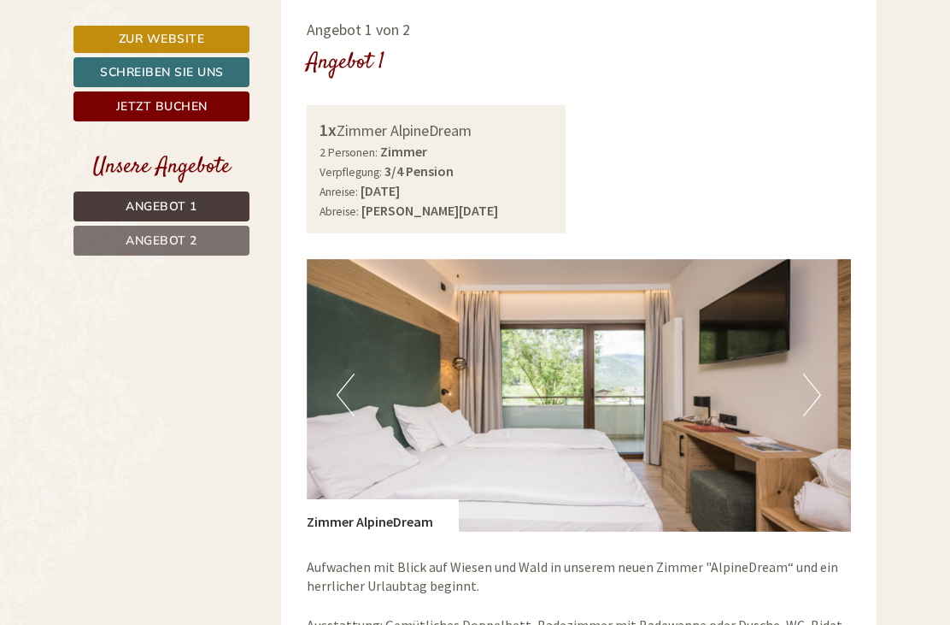
click at [810, 373] on button "Next" at bounding box center [812, 394] width 18 height 43
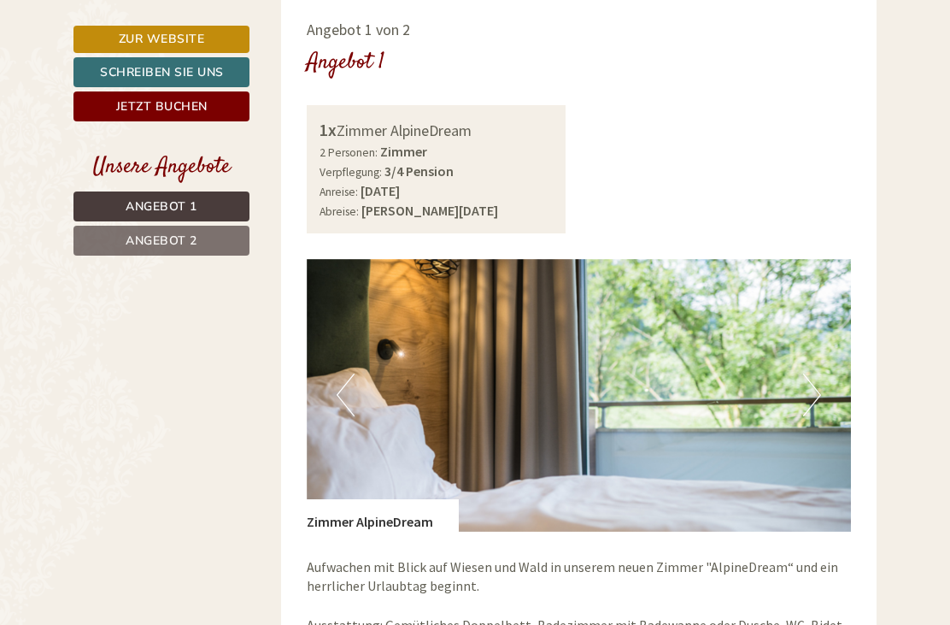
click at [811, 373] on button "Next" at bounding box center [812, 394] width 18 height 43
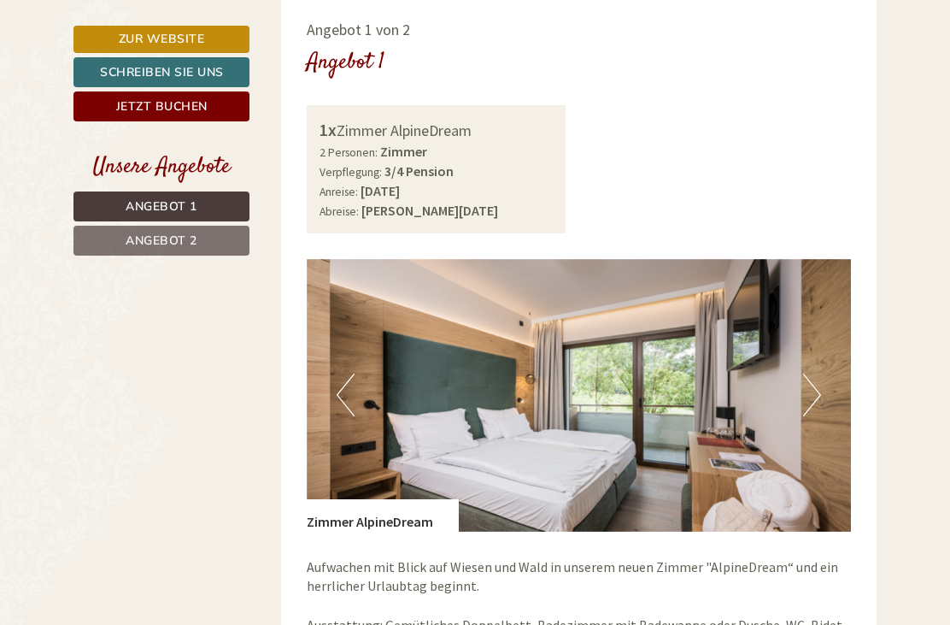
click at [804, 373] on button "Next" at bounding box center [812, 394] width 18 height 43
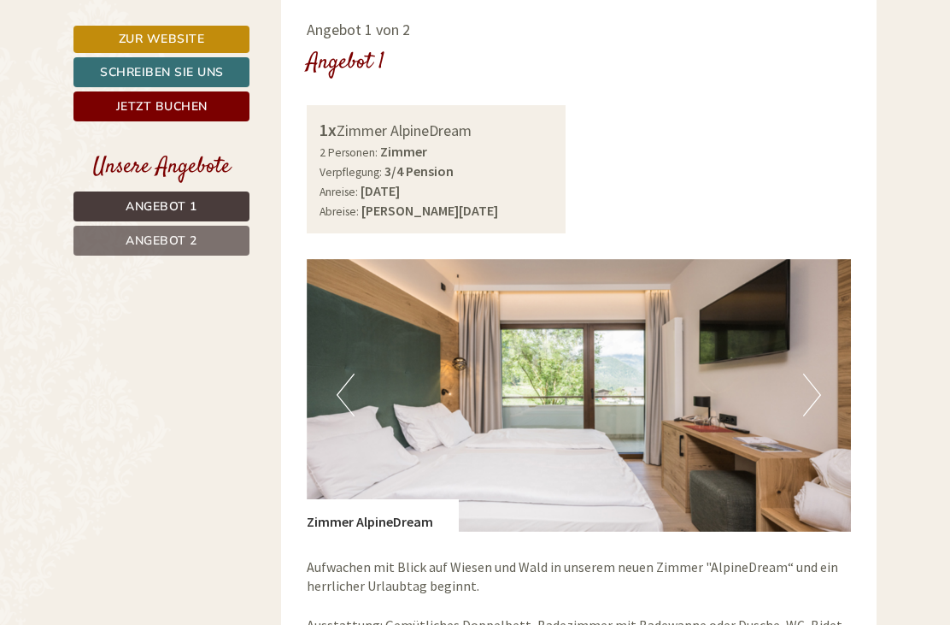
click at [822, 327] on img at bounding box center [579, 395] width 545 height 273
click at [814, 373] on button "Next" at bounding box center [812, 394] width 18 height 43
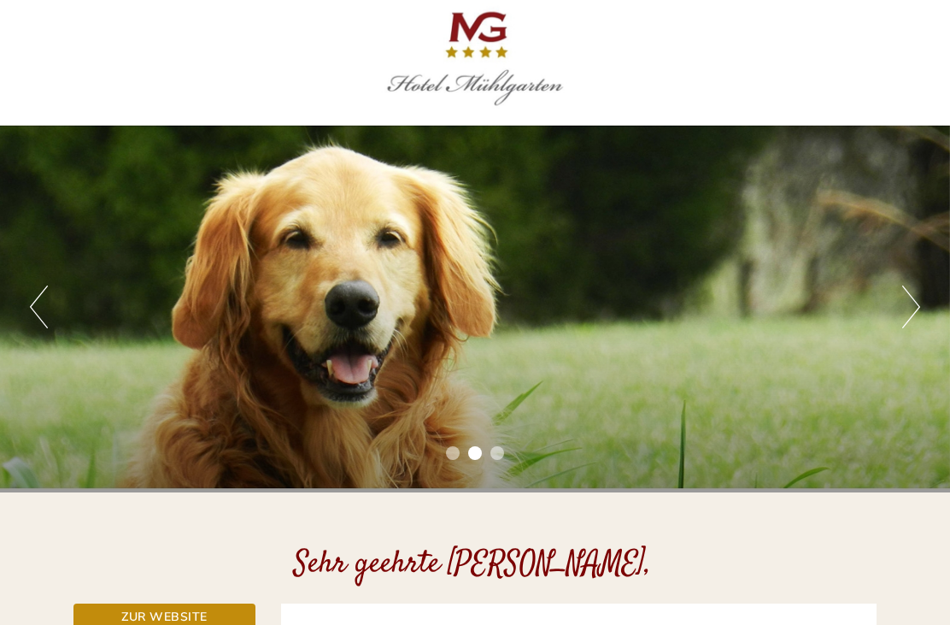
scroll to position [0, 0]
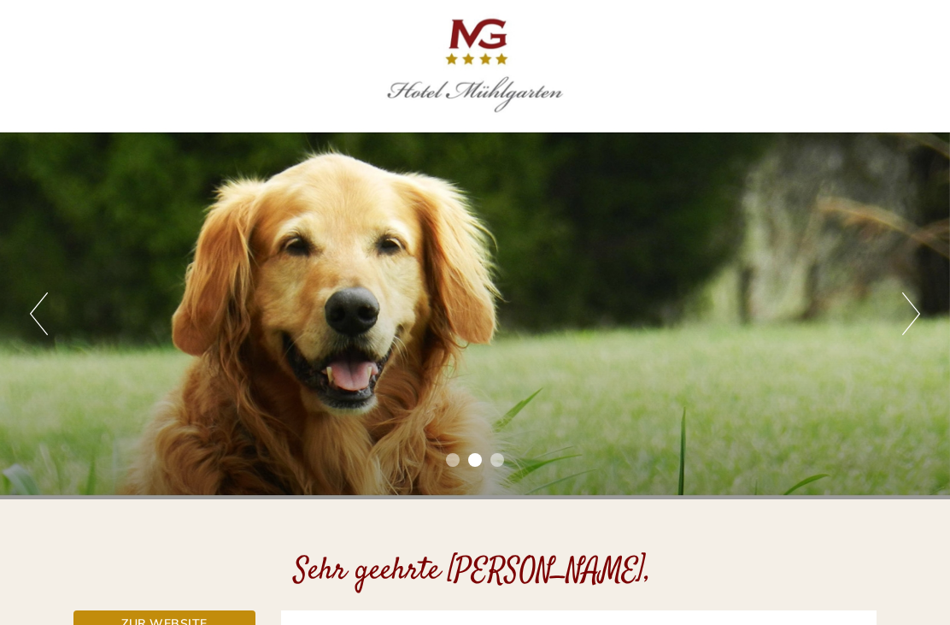
click at [919, 309] on button "Next" at bounding box center [911, 313] width 18 height 43
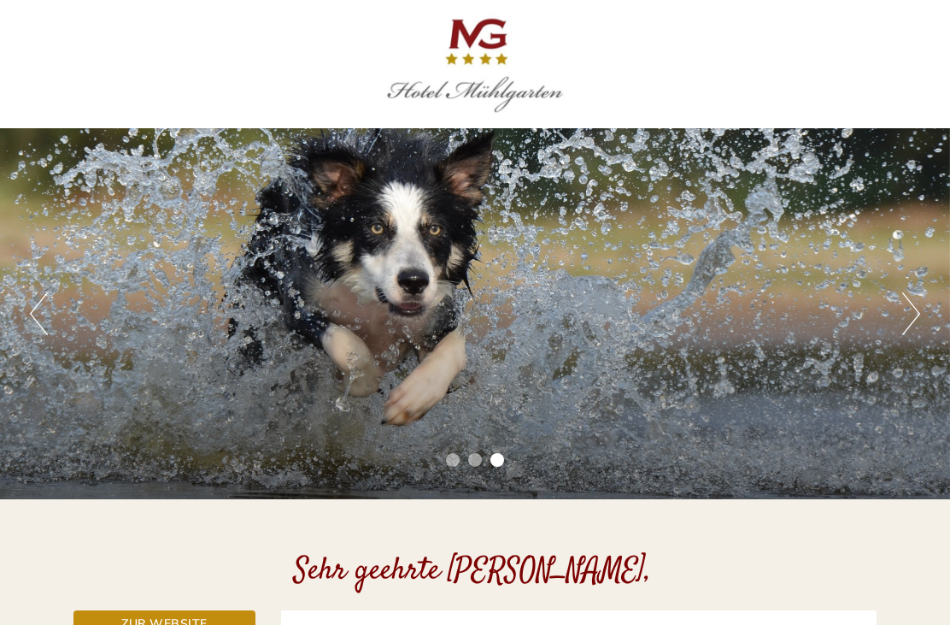
click at [920, 305] on button "Next" at bounding box center [911, 313] width 18 height 43
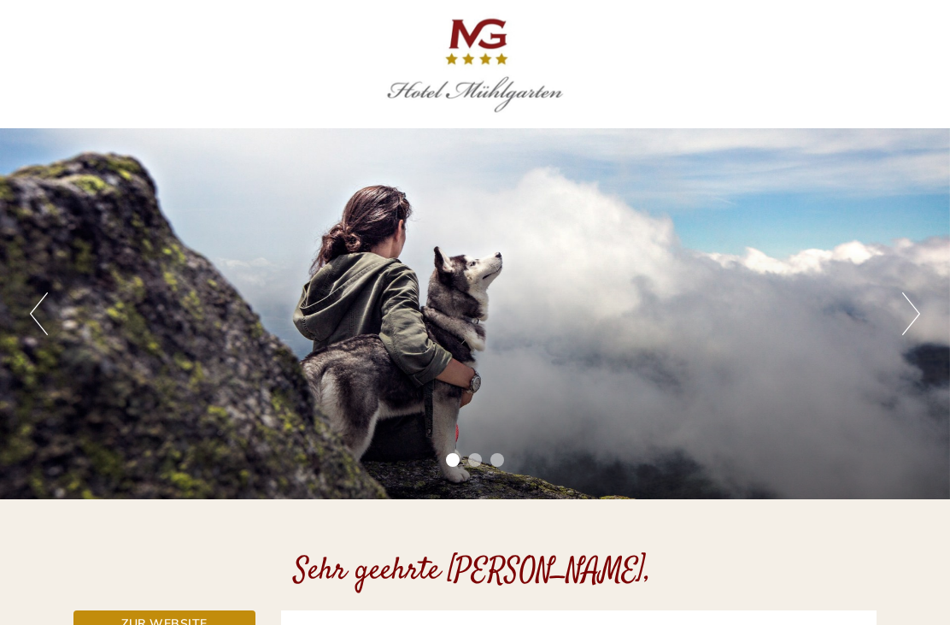
click at [904, 326] on button "Next" at bounding box center [911, 313] width 18 height 43
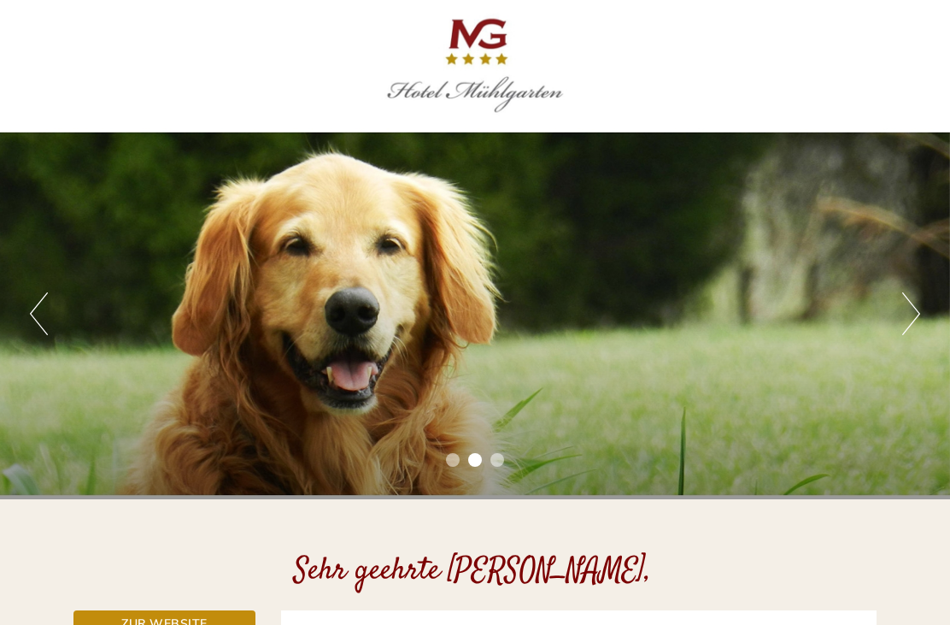
click at [909, 323] on button "Next" at bounding box center [911, 313] width 18 height 43
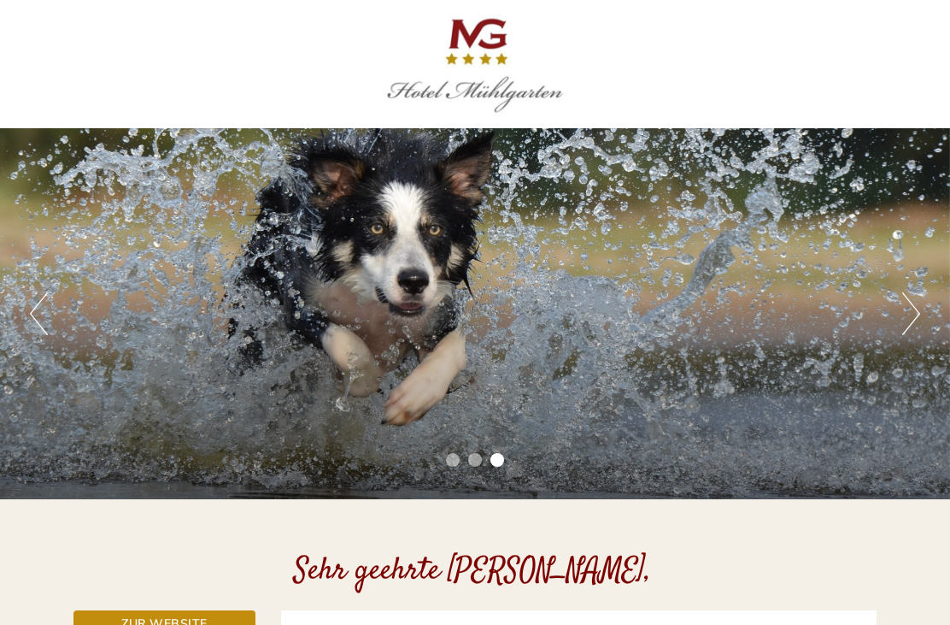
click at [913, 320] on button "Next" at bounding box center [911, 313] width 18 height 43
click at [914, 320] on button "Next" at bounding box center [911, 313] width 18 height 43
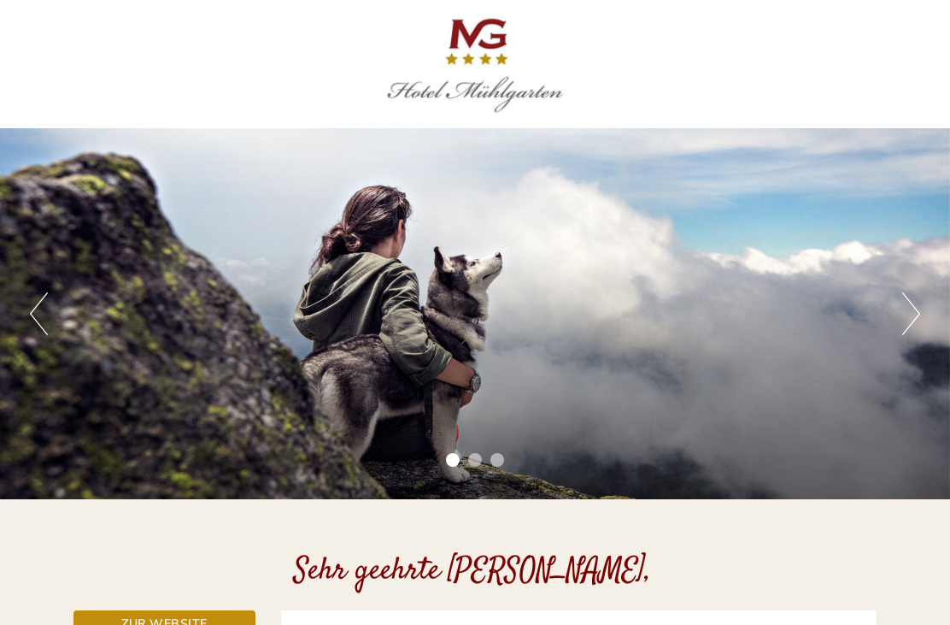
click at [914, 320] on button "Next" at bounding box center [911, 313] width 18 height 43
click at [918, 314] on button "Next" at bounding box center [911, 313] width 18 height 43
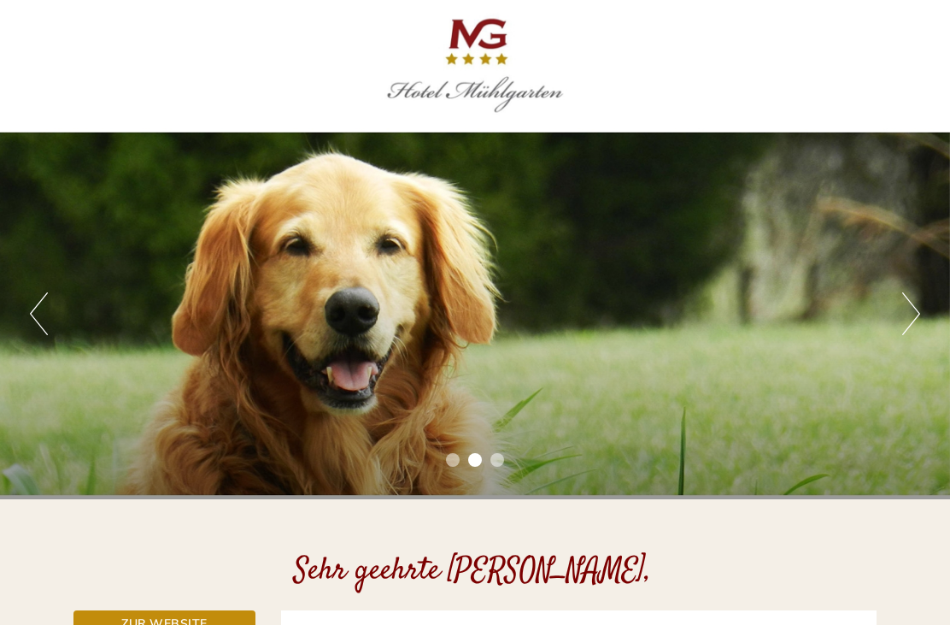
click at [917, 306] on button "Next" at bounding box center [911, 313] width 18 height 43
click at [917, 307] on button "Next" at bounding box center [911, 313] width 18 height 43
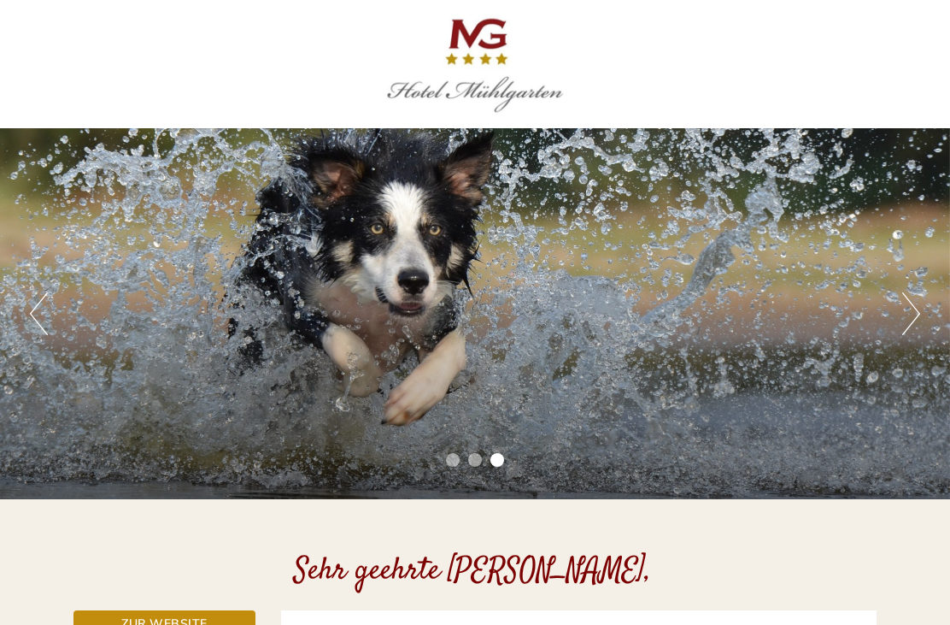
click at [917, 307] on button "Next" at bounding box center [911, 313] width 18 height 43
click at [918, 307] on button "Next" at bounding box center [911, 313] width 18 height 43
